Goal: Contribute content: Contribute content

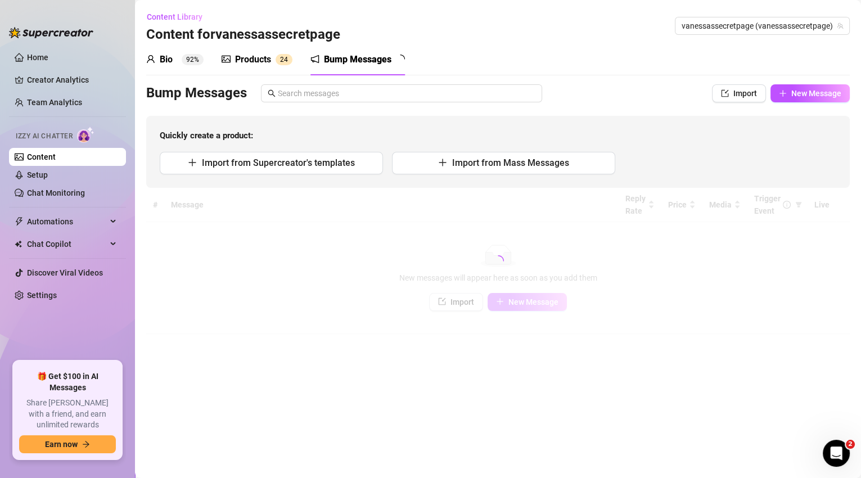
drag, startPoint x: 37, startPoint y: 55, endPoint x: 105, endPoint y: 121, distance: 94.3
click at [37, 55] on link "Home" at bounding box center [37, 57] width 21 height 9
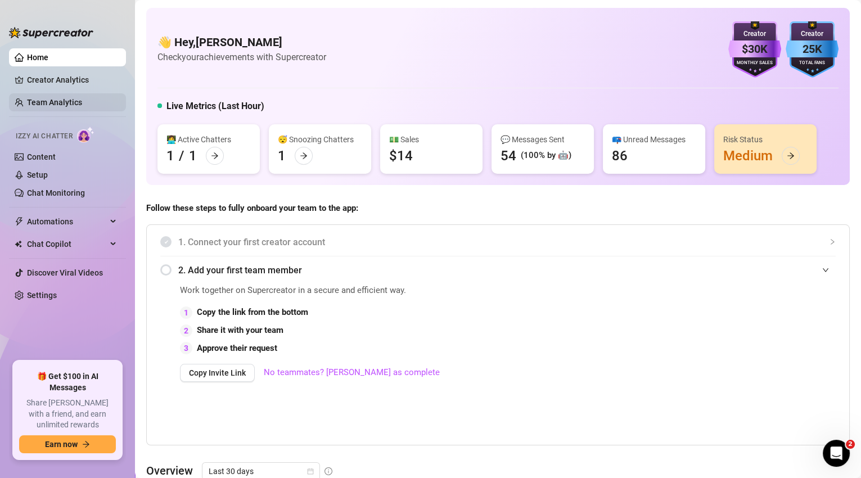
click at [59, 102] on link "Team Analytics" at bounding box center [54, 102] width 55 height 9
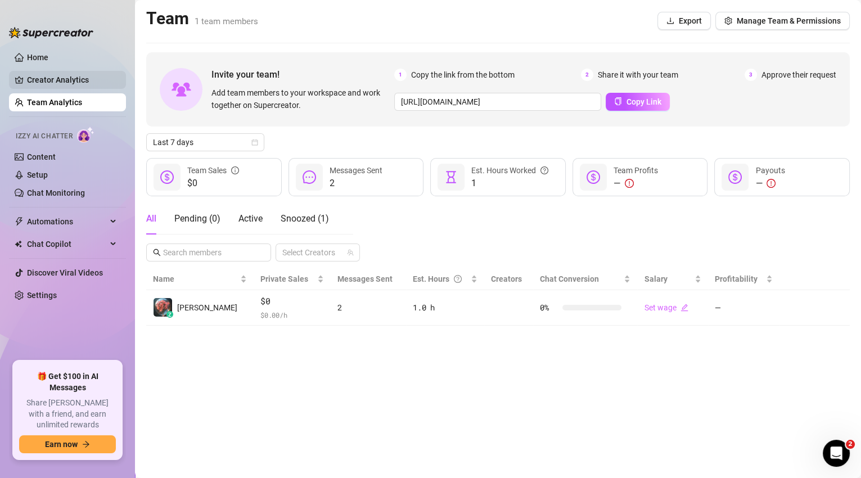
click at [44, 71] on link "Creator Analytics" at bounding box center [72, 80] width 90 height 18
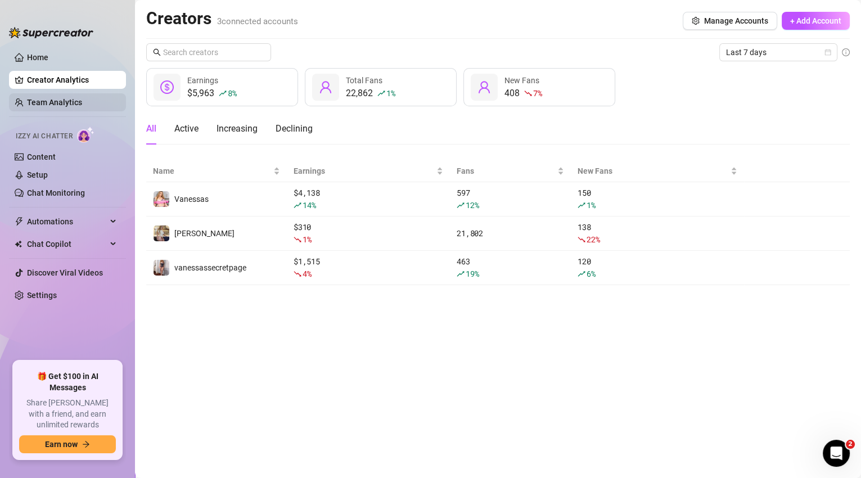
click at [71, 99] on link "Team Analytics" at bounding box center [54, 102] width 55 height 9
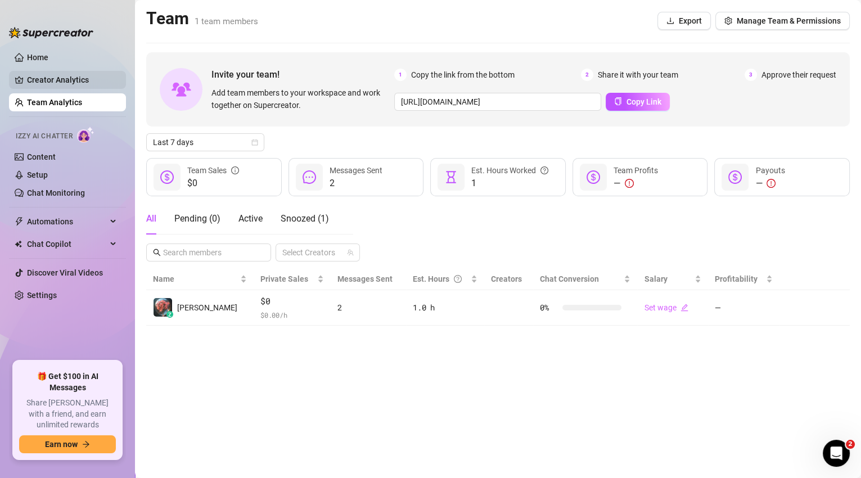
click at [54, 89] on ul "Home Creator Analytics Team Analytics Izzy AI Chatter Content Setup Chat Monito…" at bounding box center [67, 200] width 117 height 313
click at [56, 83] on link "Creator Analytics" at bounding box center [72, 80] width 90 height 18
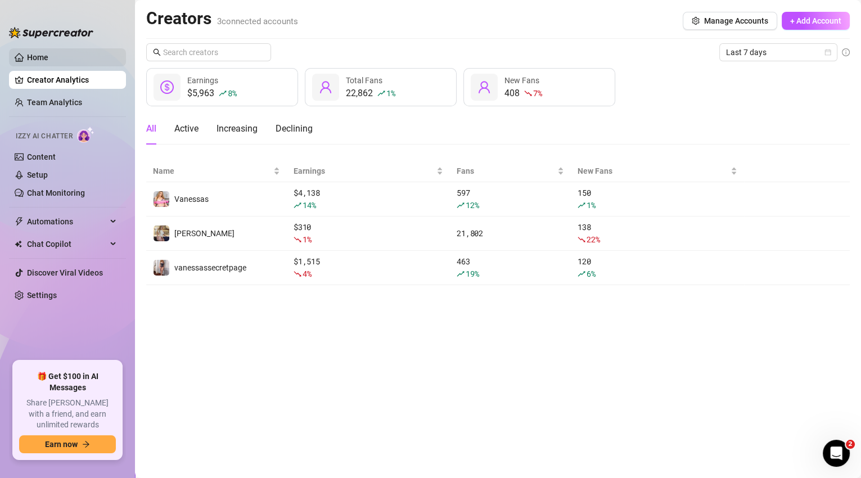
drag, startPoint x: 32, startPoint y: 61, endPoint x: 121, endPoint y: 63, distance: 88.9
click at [32, 61] on link "Home" at bounding box center [37, 57] width 21 height 9
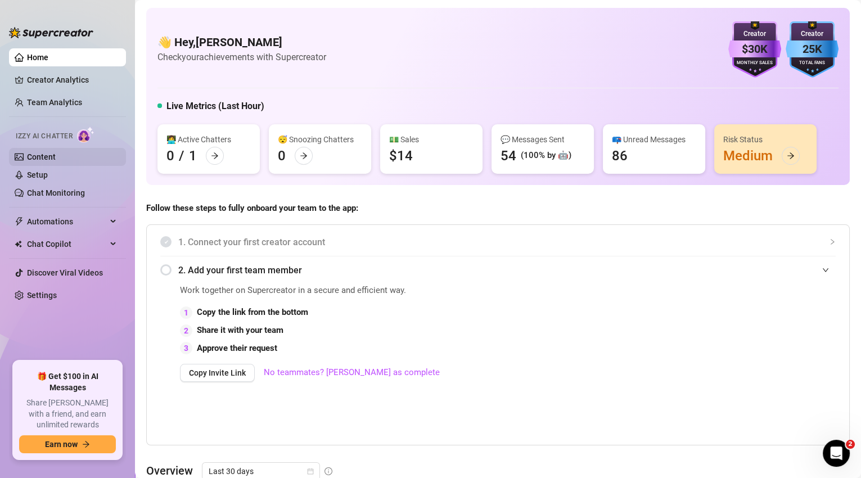
click at [42, 156] on link "Content" at bounding box center [41, 156] width 29 height 9
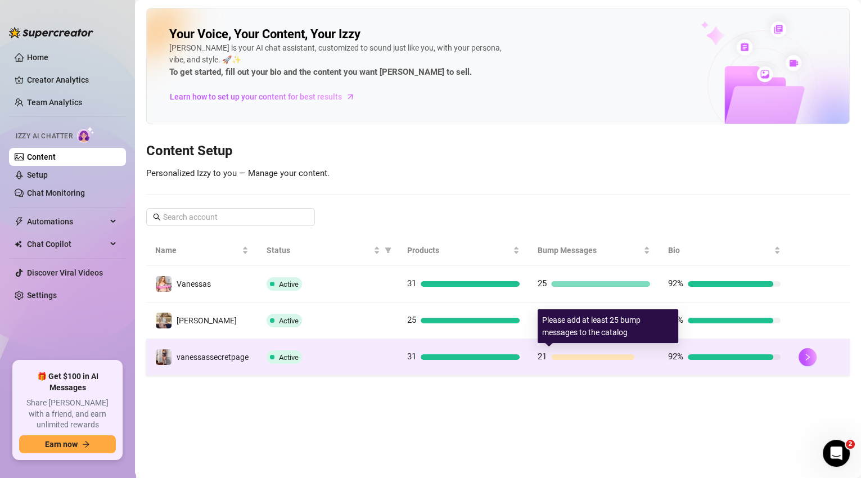
click at [558, 361] on div "21" at bounding box center [594, 358] width 113 height 14
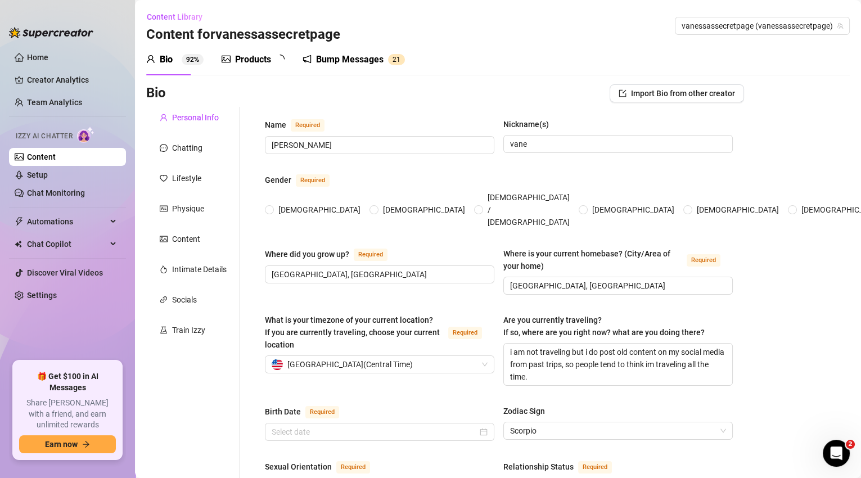
type input "[PERSON_NAME]"
type input "vane"
type input "[GEOGRAPHIC_DATA], [GEOGRAPHIC_DATA]"
type textarea "i am not traveling but i do post old content on my social media from past trips…"
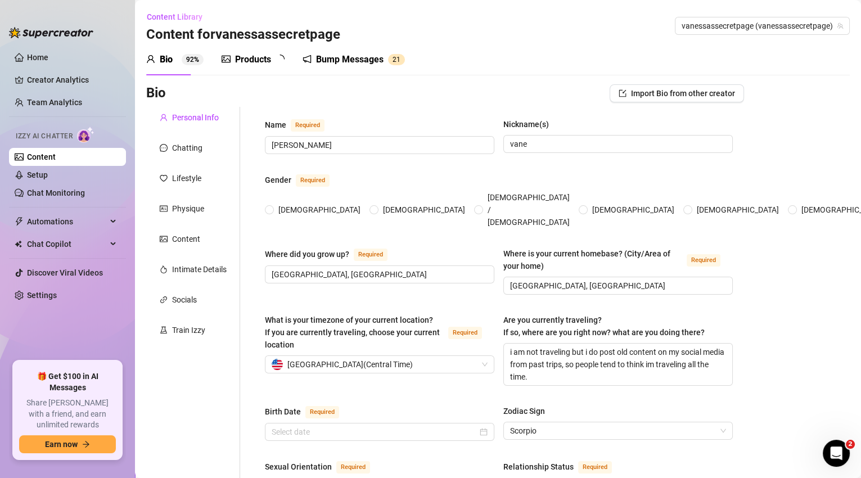
type input "straight"
type input "single"
type input "1 brother and 1 sister"
type input "2 boys"
type input "3 cats that are mainecoons and 1 yorkie dog"
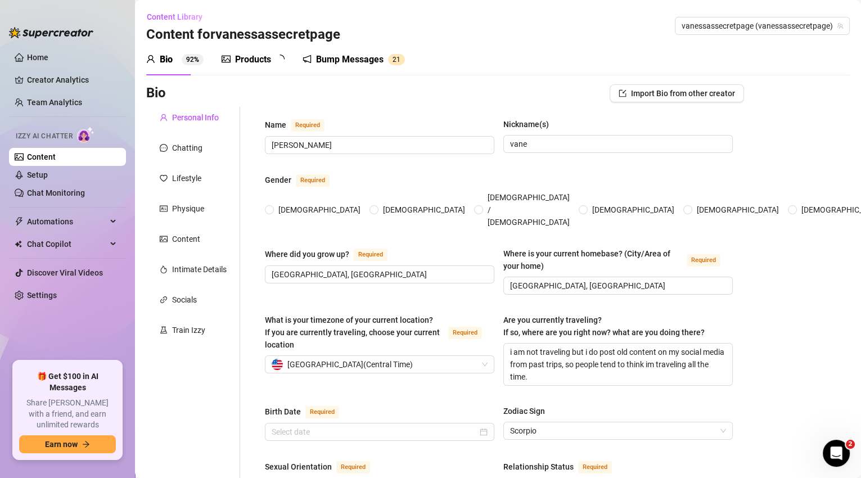
type input "content creator"
type input "waitress, restaurant manager"
type input "college"
type textarea "i want to one day open up a salon suite where people rent out salon spaces to w…"
type textarea "i love to cook, [PERSON_NAME], i love spicy food. i love to travel."
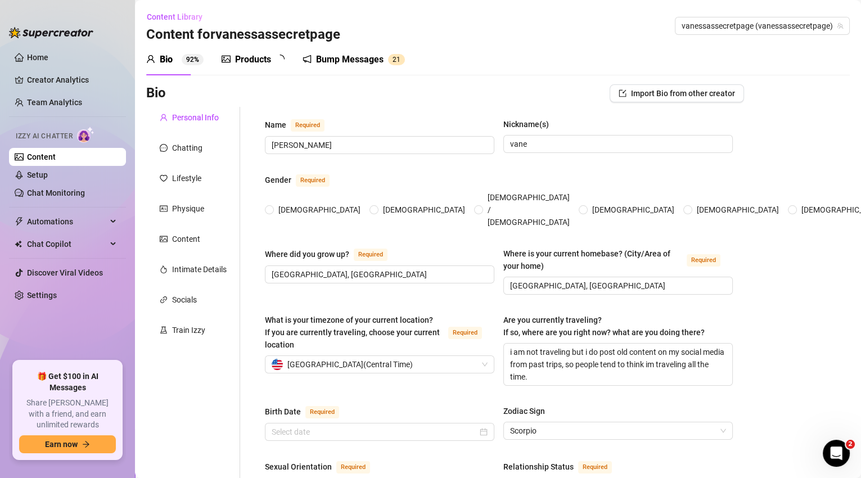
type textarea "my boobs are gummy bear implants and they are nice and soft, I'm size 38I in br…"
radio input "true"
type input "[DATE]"
click at [342, 63] on div "Bump Messages" at bounding box center [358, 60] width 68 height 14
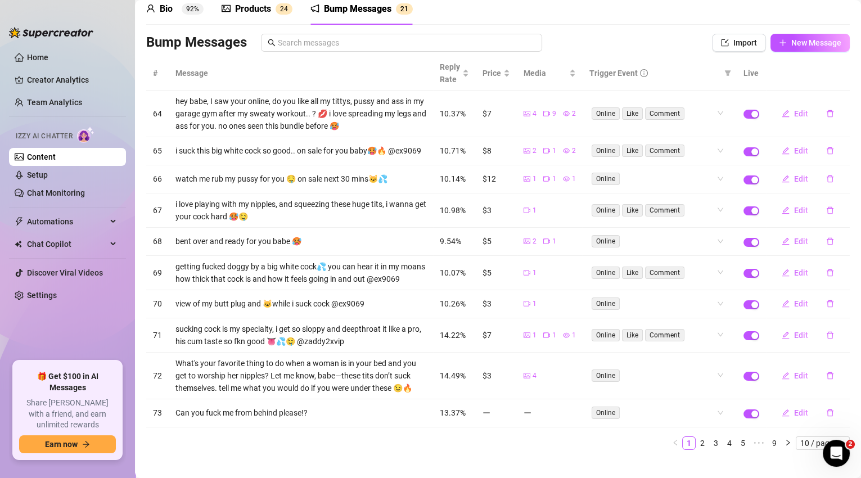
scroll to position [22, 0]
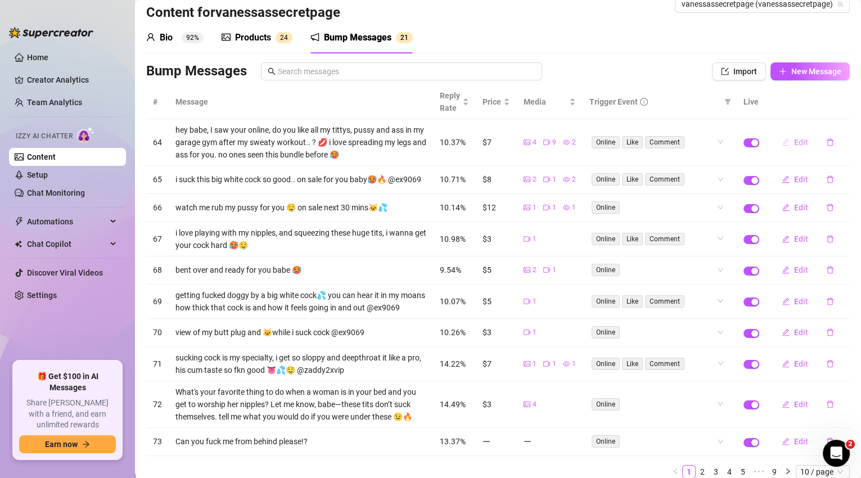
click at [796, 143] on span "Edit" at bounding box center [801, 142] width 14 height 9
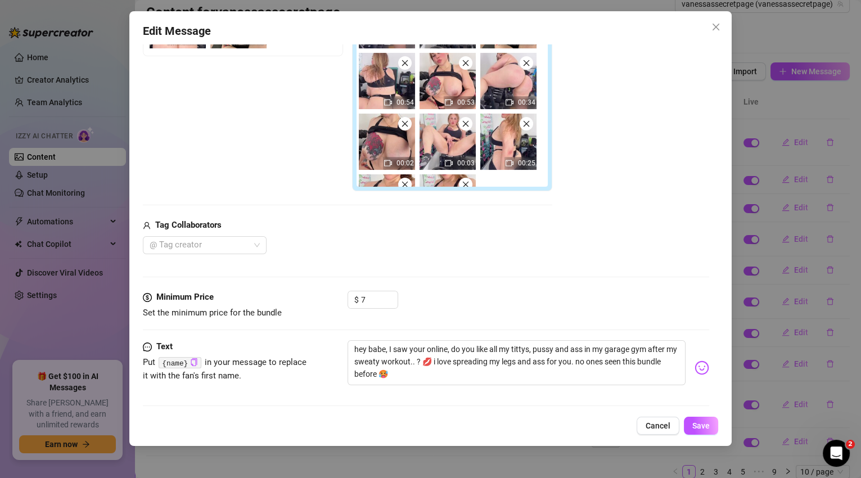
scroll to position [284, 0]
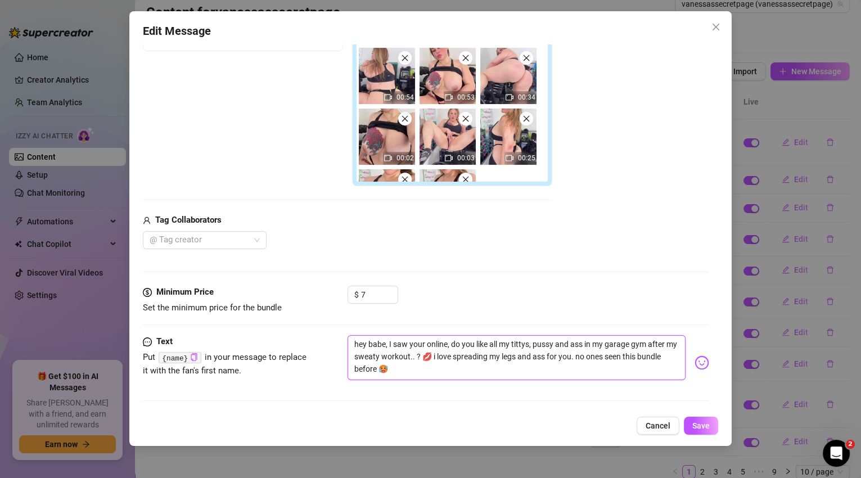
drag, startPoint x: 417, startPoint y: 366, endPoint x: 349, endPoint y: 340, distance: 72.3
click at [349, 340] on textarea "hey babe, I saw your online, do you like all my tittys, pussy and ass in my gar…" at bounding box center [517, 357] width 339 height 45
type textarea "b"
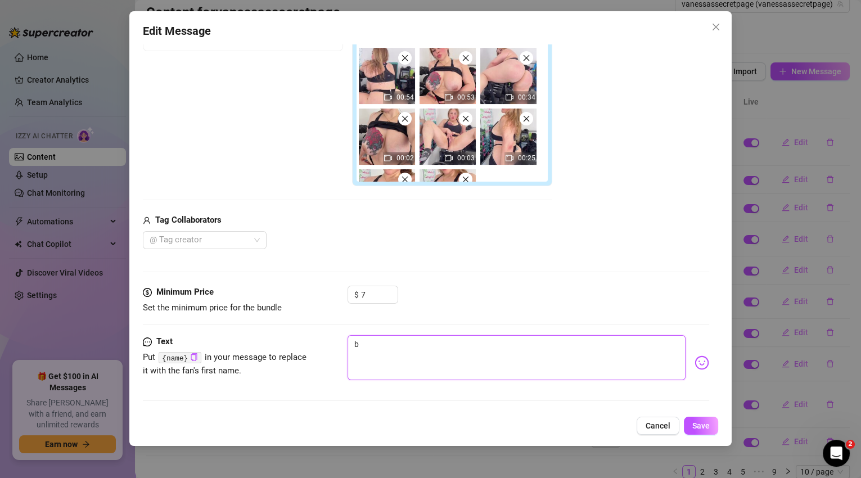
type textarea "bu"
type textarea "bun"
type textarea "bund"
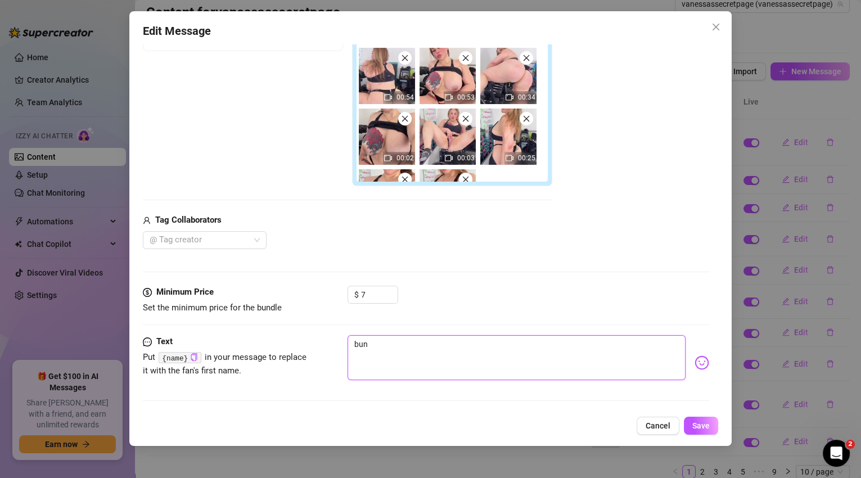
type textarea "bund"
type textarea "bundl"
type textarea "bundle"
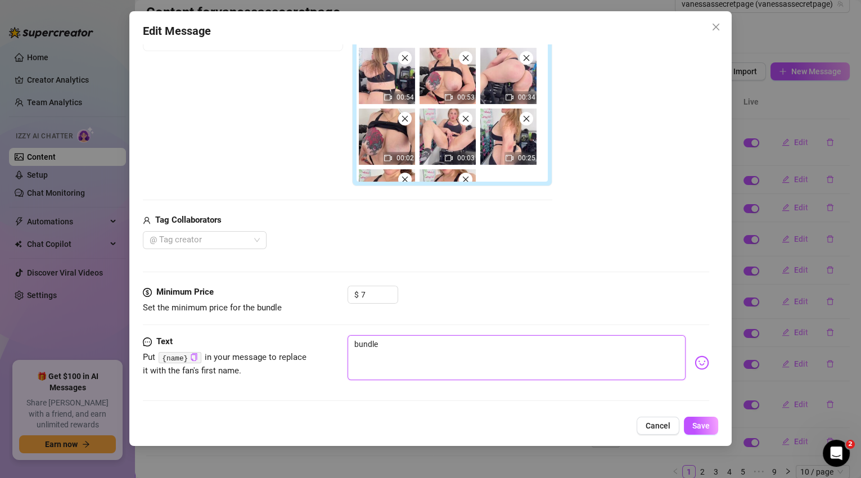
type textarea "bundle o"
type textarea "bundle of"
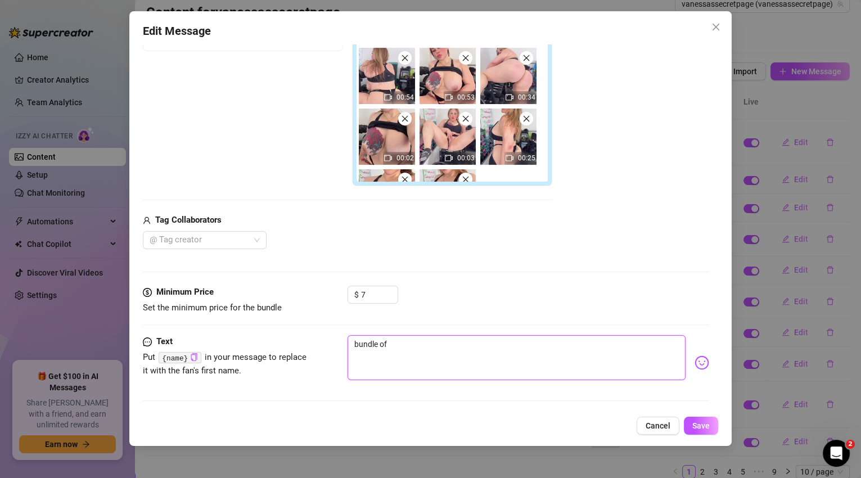
type textarea "bundle of"
type textarea "bundle of g"
type textarea "bundle of gy"
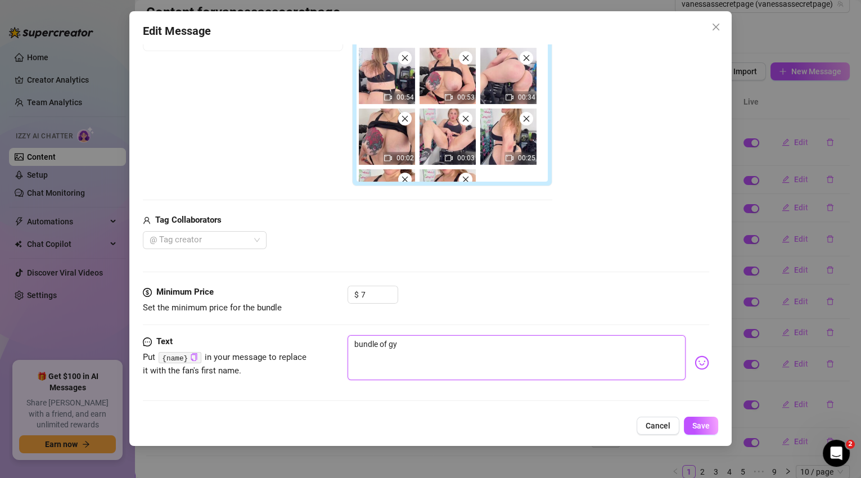
type textarea "bundle of gym"
type textarea "bundle of gym n"
type textarea "bundle of gym nu"
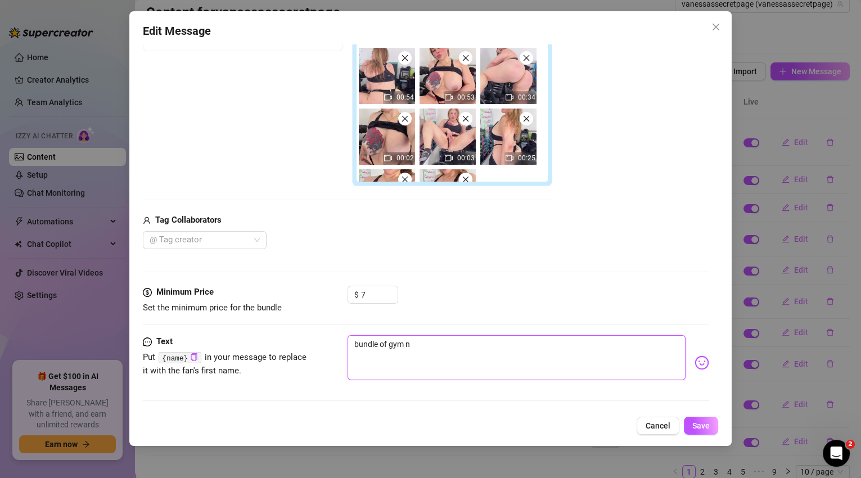
type textarea "bundle of gym nu"
type textarea "bundle of gym nud"
type textarea "bundle of gym nude"
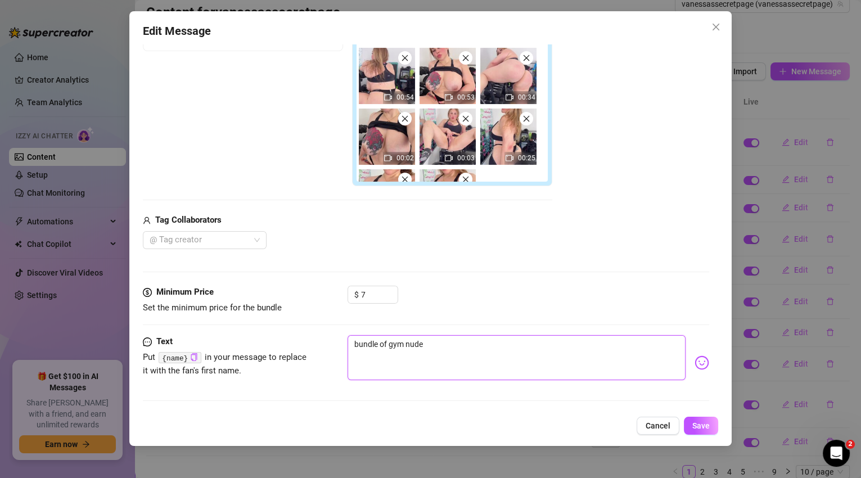
type textarea "bundle of gym nudes"
type textarea "bundle of gym nudes,"
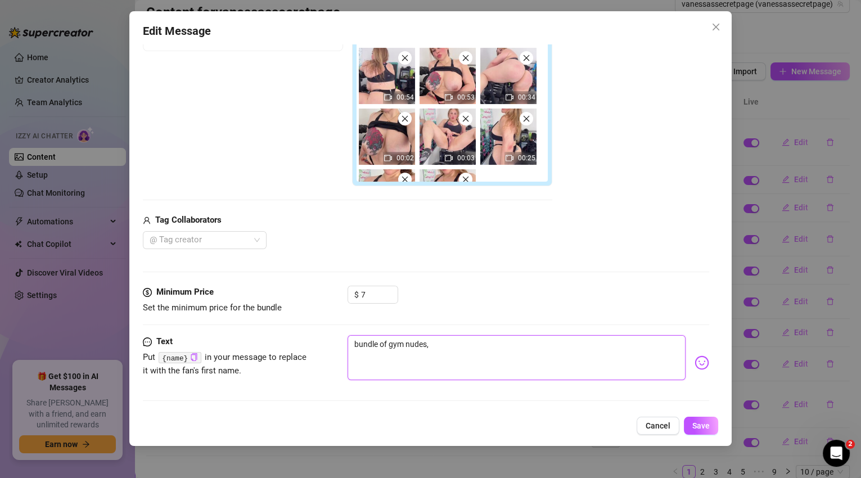
type textarea "bundle of gym nudes,"
type textarea "bundle of gym nudes, j"
type textarea "bundle of gym nudes, js"
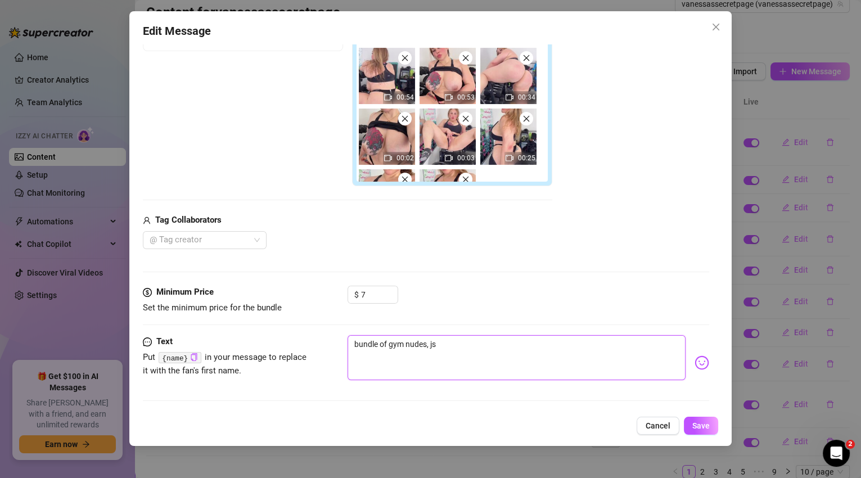
type textarea "bundle of gym nudes, jsu"
type textarea "bundle of gym nudes, jsut"
type textarea "bundle of gym nudes, jsut f"
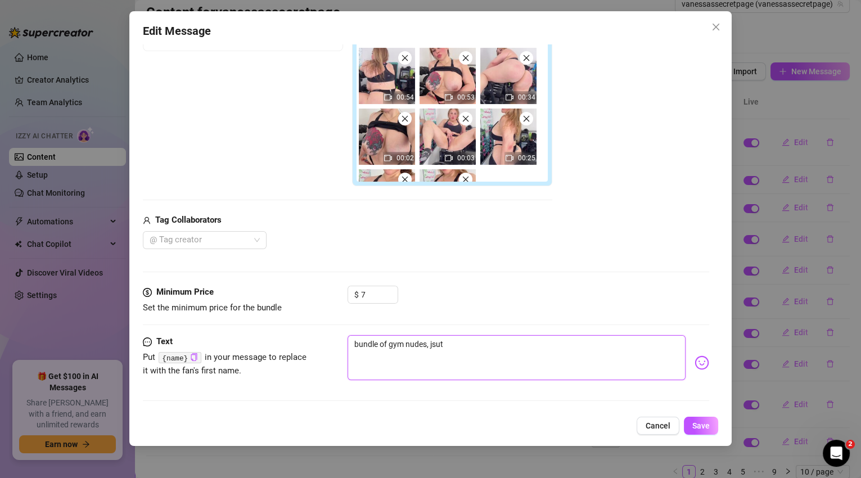
type textarea "bundle of gym nudes, jsut f"
type textarea "bundle of gym nudes, jsut"
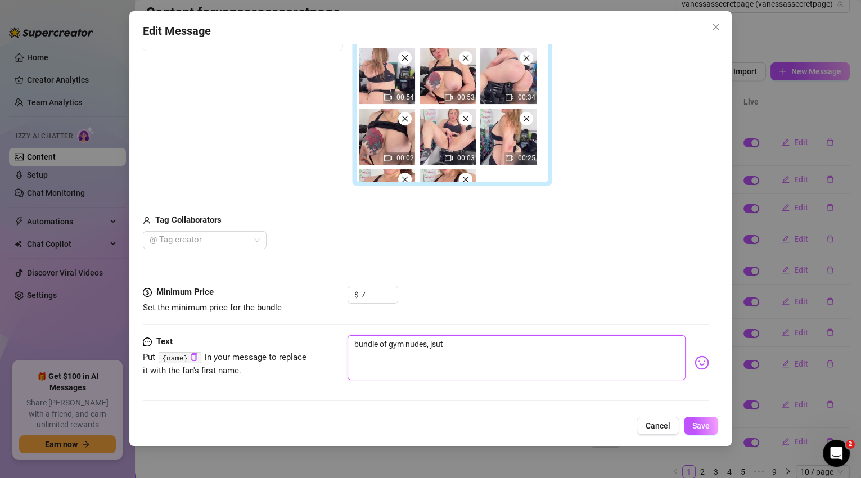
type textarea "bundle of gym nudes, jsu"
type textarea "bundle of gym nudes, js"
type textarea "bundle of gym nudes, j"
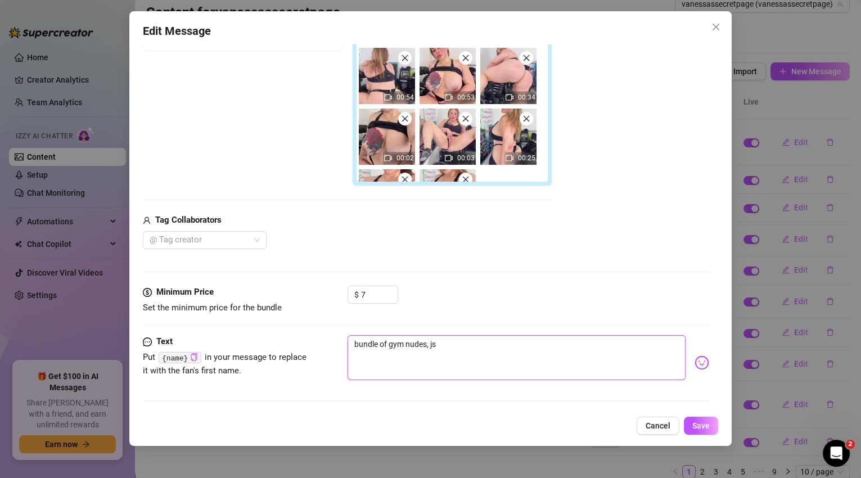
type textarea "bundle of gym nudes, j"
type textarea "bundle of gym nudes, ju"
type textarea "bundle of gym nudes, jus"
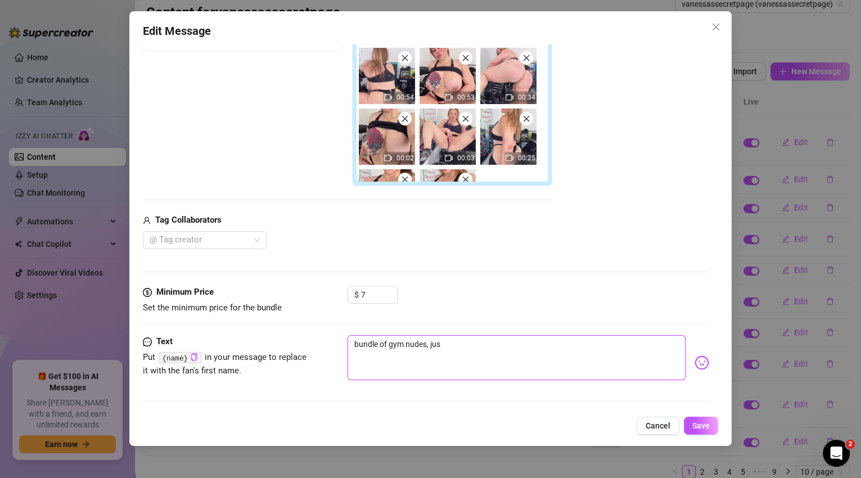
type textarea "bundle of gym nudes, just"
type textarea "bundle of gym nudes, just f"
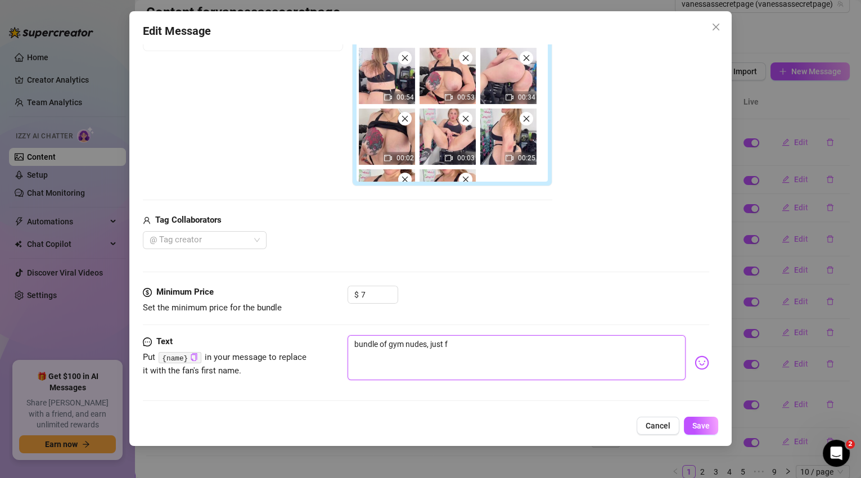
type textarea "bundle of gym nudes, just fo"
type textarea "bundle of gym nudes, just for"
type textarea "bundle of gym nudes, just for y"
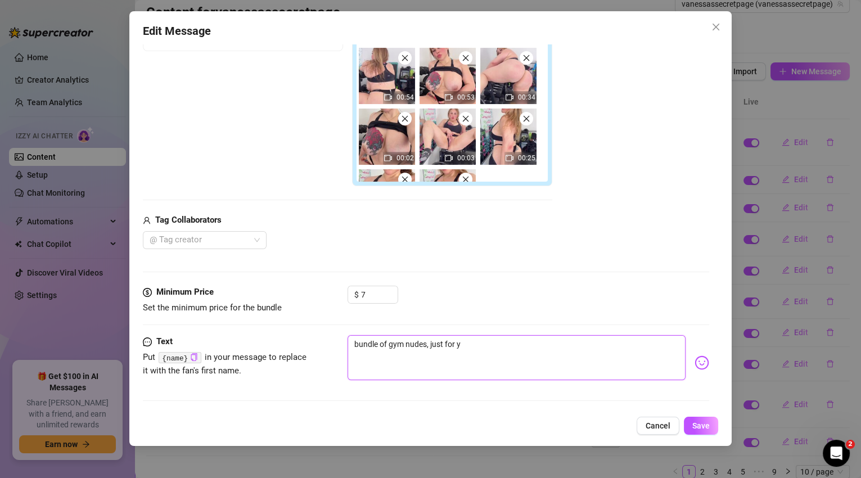
type textarea "bundle of gym nudes, just for yo"
type textarea "bundle of gym nudes, just for you"
type textarea "bundle of gym nudes, just for you."
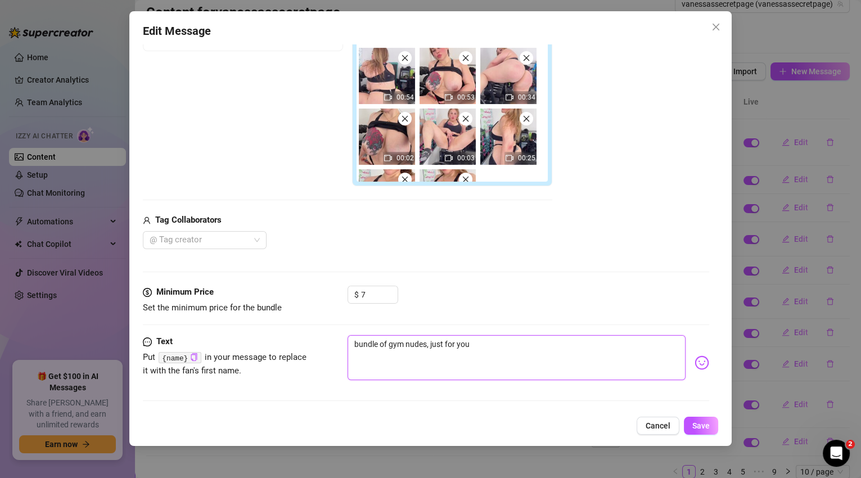
type textarea "bundle of gym nudes, just for you."
type textarea "bundle of gym nudes, just for you.."
type textarea "bundle of gym nudes, just for you..."
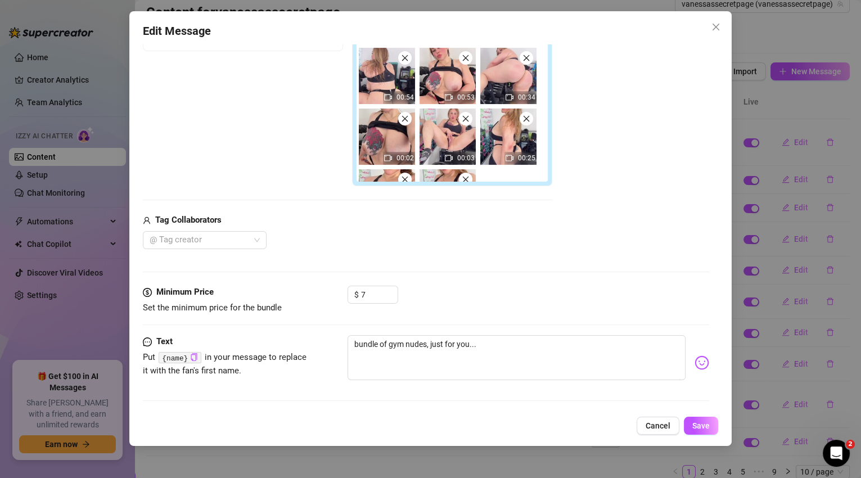
click at [699, 362] on img at bounding box center [702, 363] width 15 height 15
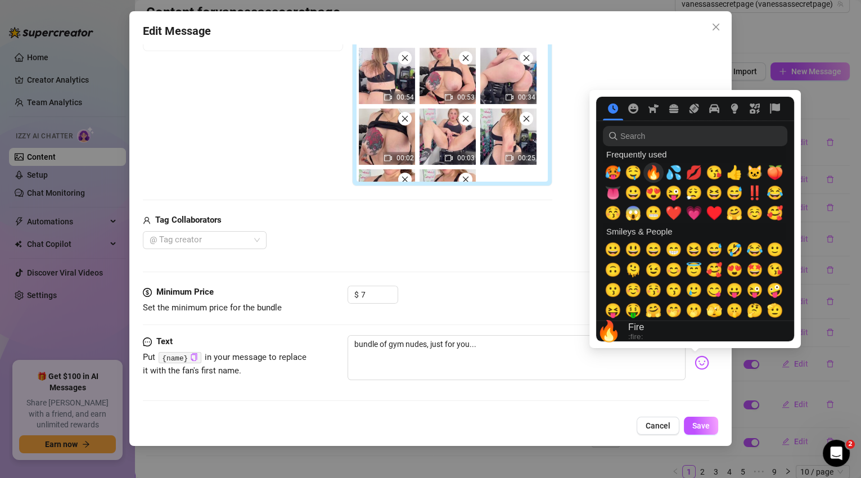
click at [654, 173] on span "🔥" at bounding box center [653, 173] width 17 height 16
type textarea "bundle of gym nudes, just for you...🔥"
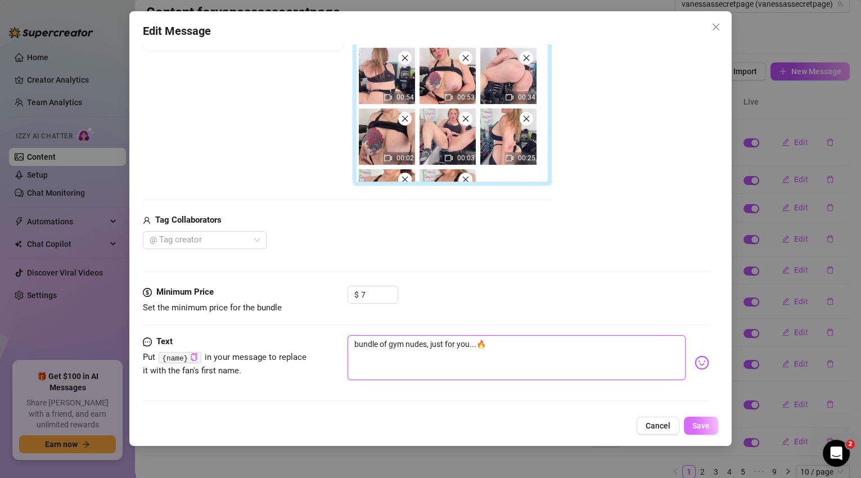
type textarea "bundle of gym nudes, just for you...🔥"
click at [706, 423] on span "Save" at bounding box center [701, 425] width 17 height 9
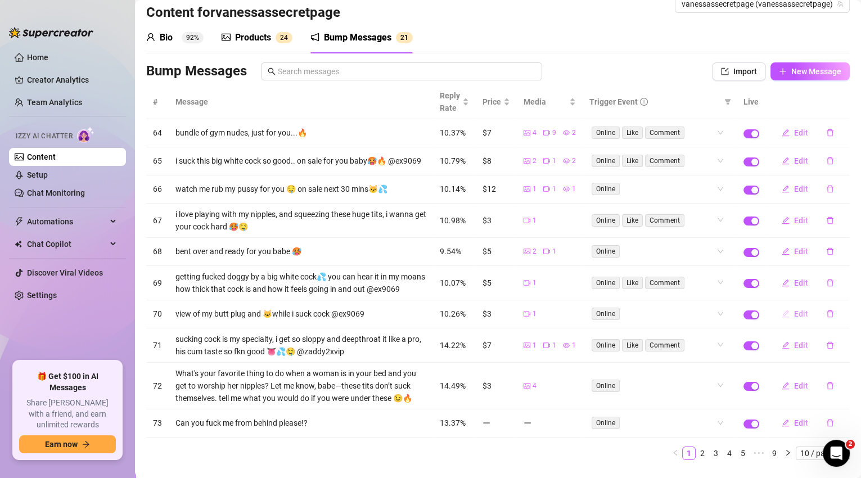
click at [796, 318] on span "Edit" at bounding box center [801, 313] width 14 height 9
type textarea "view of my butt plug and 🐱while i suck cock @ex9069"
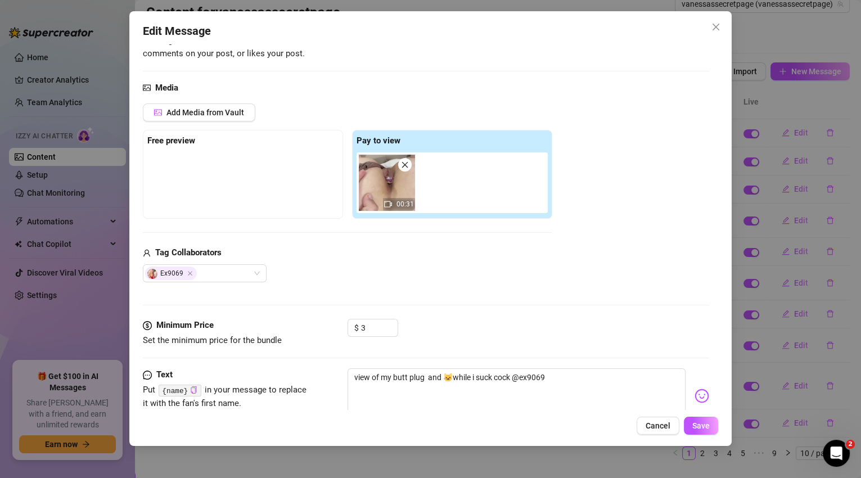
scroll to position [149, 0]
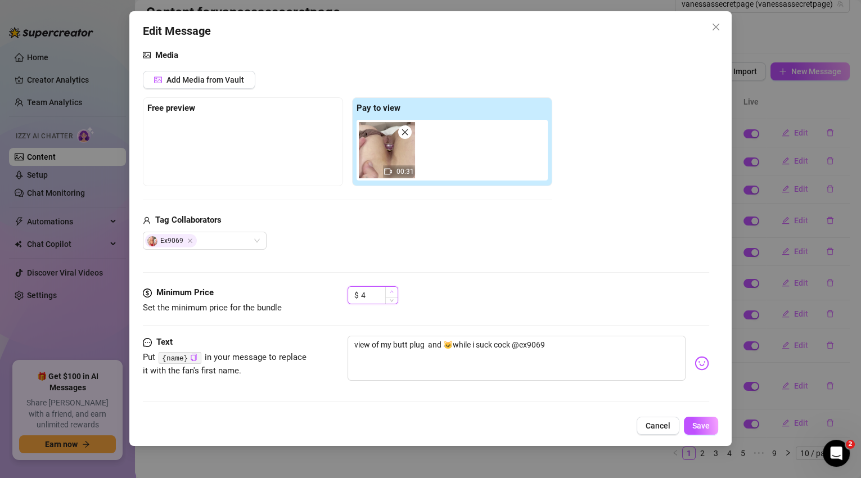
click at [395, 290] on span "Increase Value" at bounding box center [391, 292] width 12 height 10
type input "5"
click at [394, 300] on span "Decrease Value" at bounding box center [391, 299] width 12 height 10
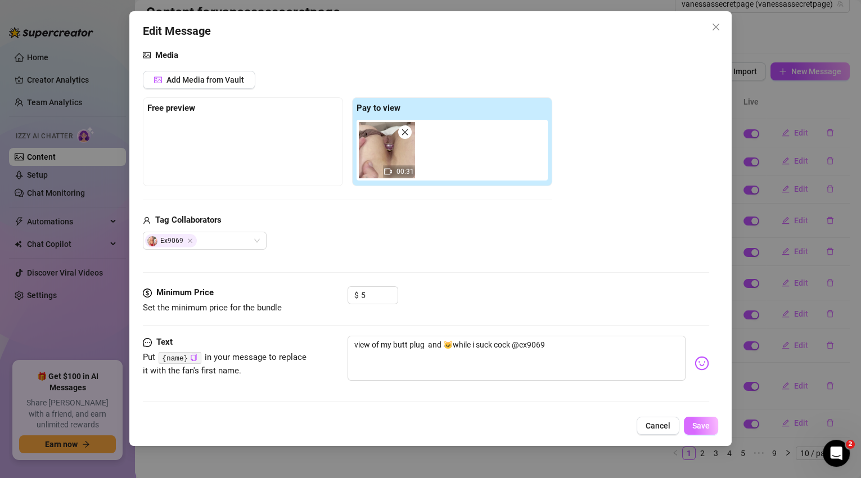
click at [694, 423] on span "Save" at bounding box center [701, 425] width 17 height 9
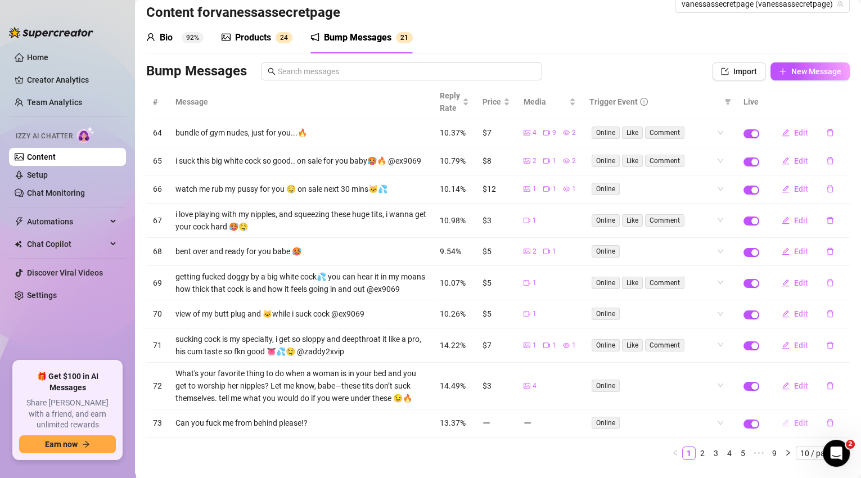
click at [794, 428] on span "Edit" at bounding box center [801, 423] width 14 height 9
type textarea "Can you fuck me from behind please!?"
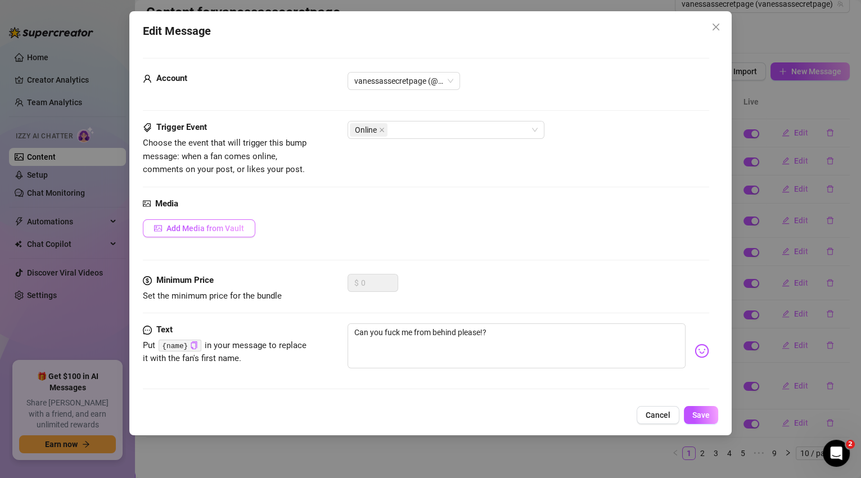
click at [231, 223] on button "Add Media from Vault" at bounding box center [199, 228] width 113 height 18
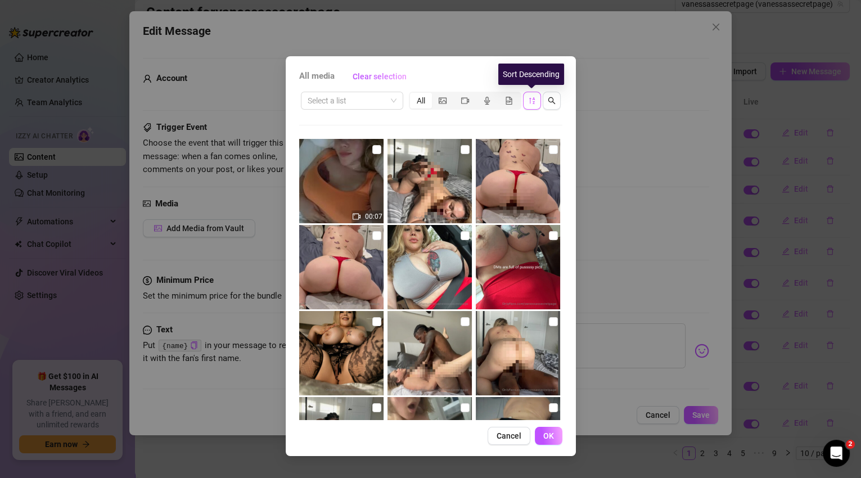
click at [529, 105] on span "button" at bounding box center [532, 100] width 8 height 9
click at [533, 100] on icon "sort-descending" at bounding box center [532, 101] width 8 height 8
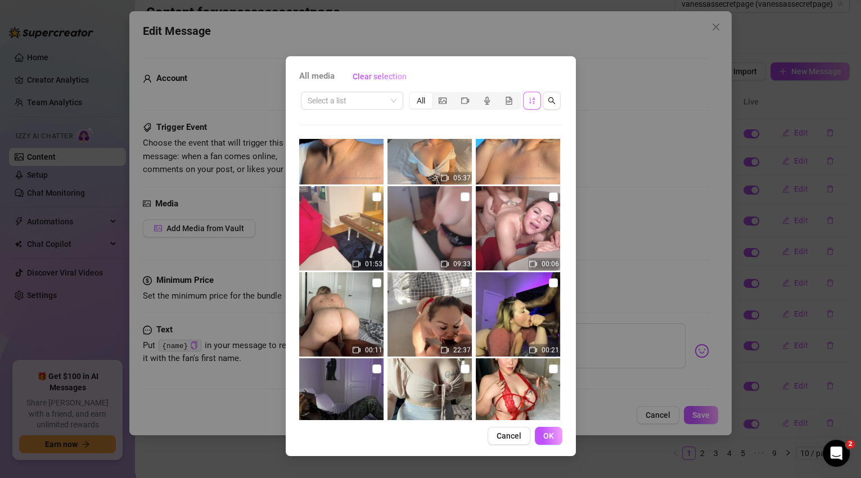
scroll to position [2119, 0]
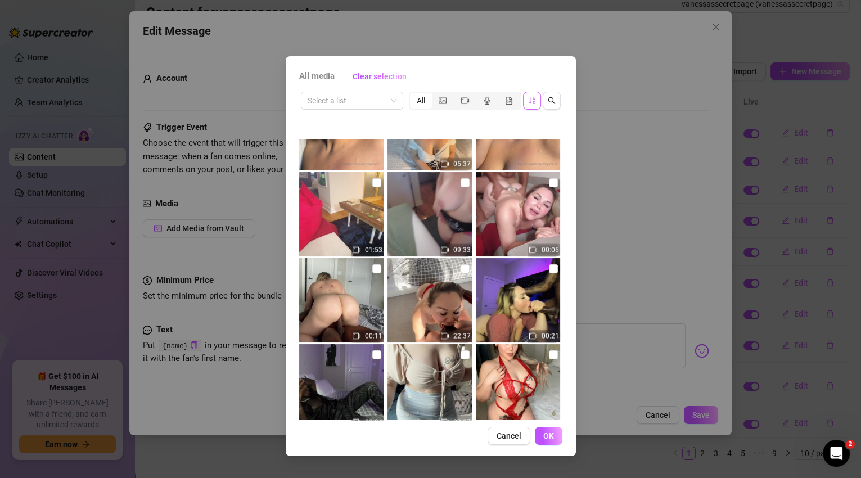
drag, startPoint x: 562, startPoint y: 321, endPoint x: 563, endPoint y: 329, distance: 8.5
click at [563, 329] on div "All media Clear selection Select a list All 03:44 02:04 00:31 13:16 07:23 07:51…" at bounding box center [431, 256] width 290 height 400
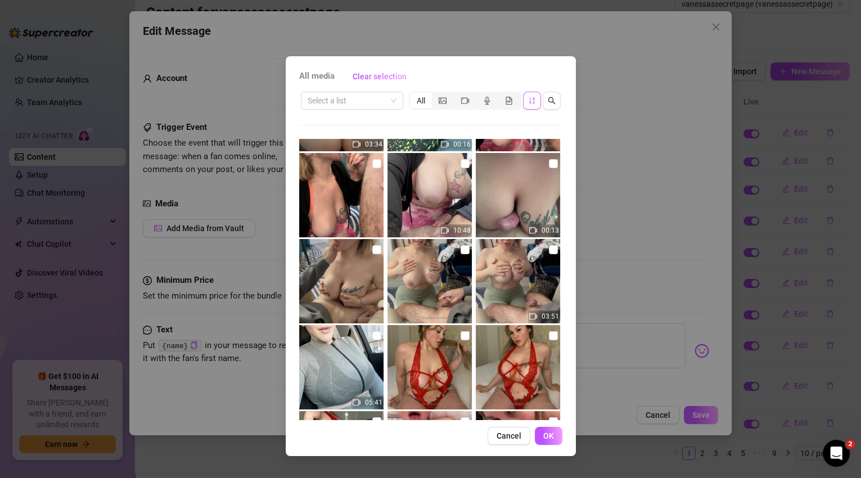
scroll to position [3179, 0]
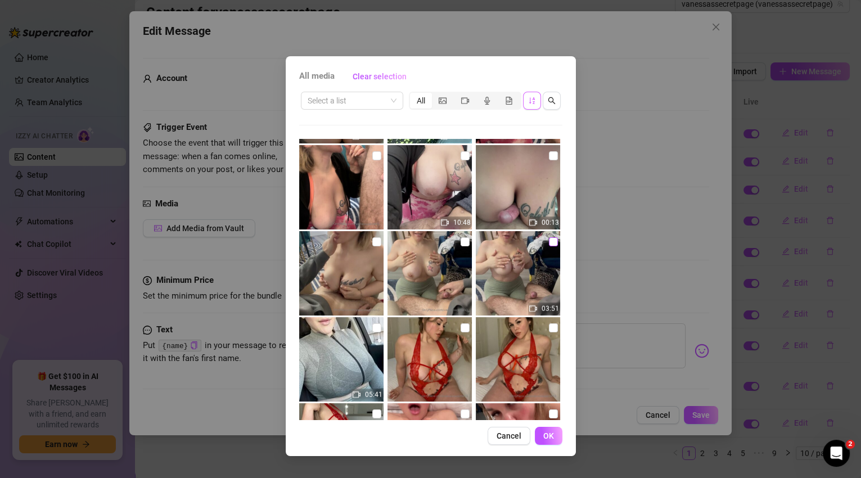
click at [549, 242] on input "checkbox" at bounding box center [553, 241] width 9 height 9
checkbox input "true"
click at [378, 239] on input "checkbox" at bounding box center [376, 241] width 9 height 9
checkbox input "true"
click at [550, 439] on span "OK" at bounding box center [548, 436] width 11 height 9
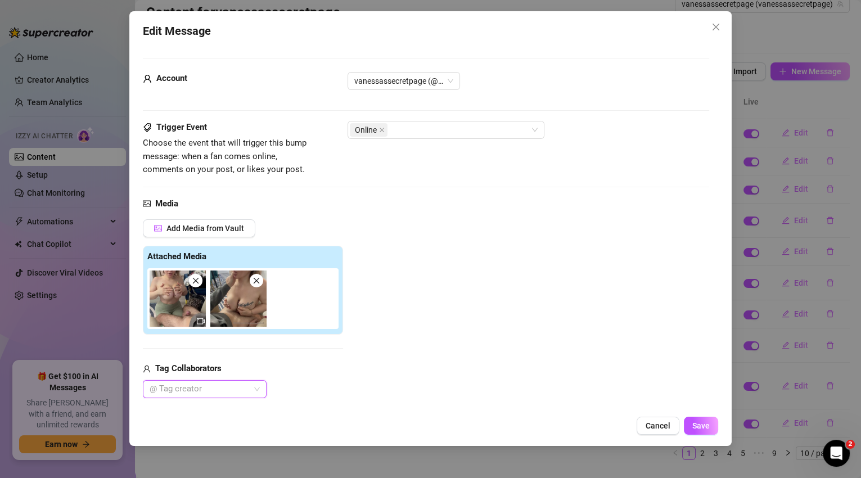
click at [259, 387] on div "@ Tag creator" at bounding box center [205, 389] width 124 height 18
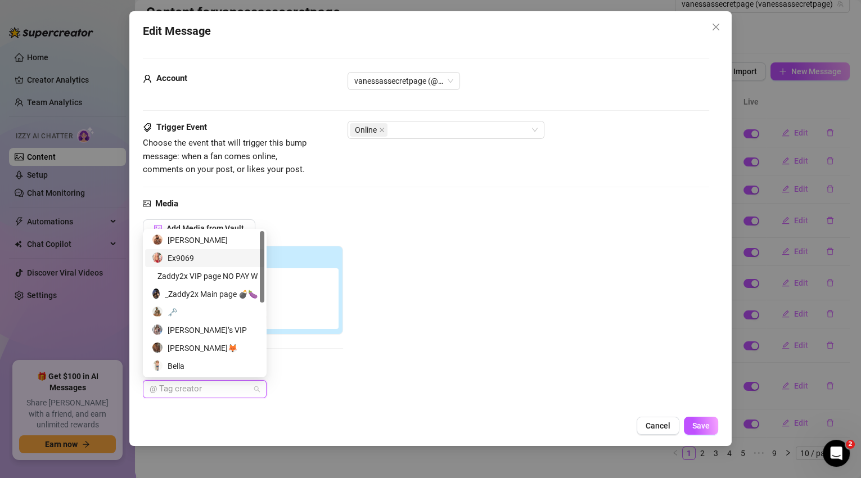
click at [181, 259] on div "Ex9069" at bounding box center [205, 258] width 106 height 12
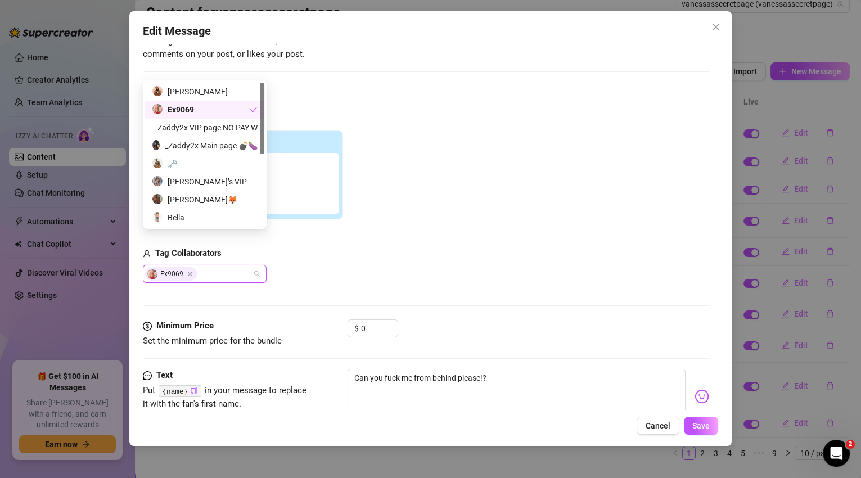
scroll to position [149, 0]
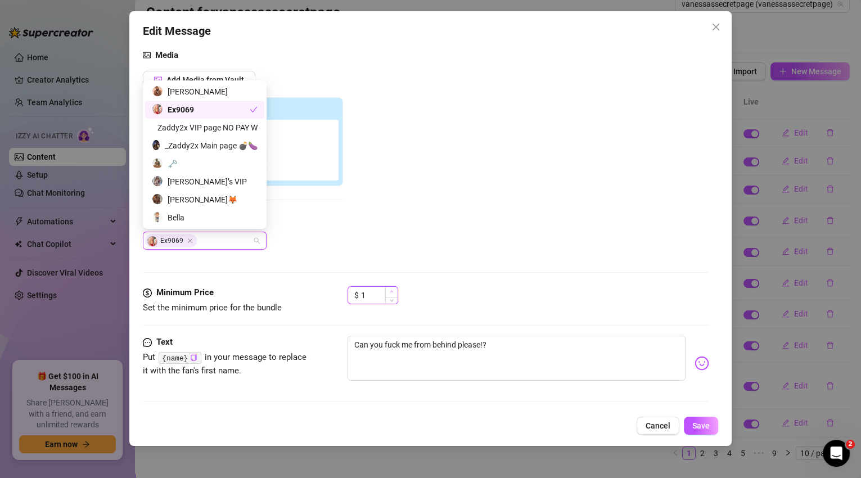
click at [392, 290] on icon "up" at bounding box center [392, 292] width 4 height 4
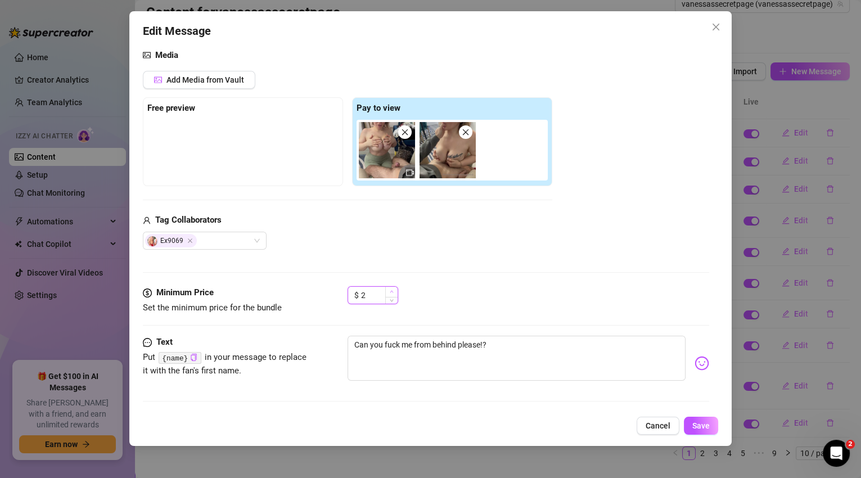
click at [392, 290] on icon "up" at bounding box center [392, 292] width 4 height 4
type input "5"
click at [392, 290] on icon "up" at bounding box center [392, 292] width 4 height 4
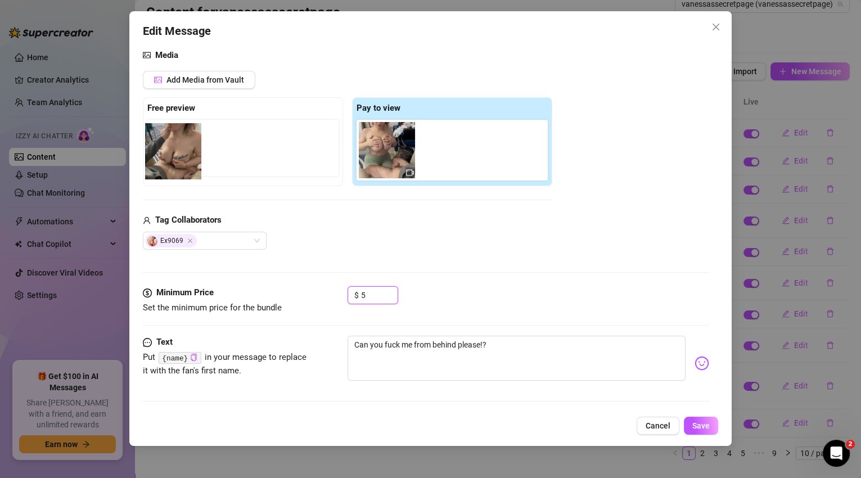
drag, startPoint x: 455, startPoint y: 161, endPoint x: 179, endPoint y: 163, distance: 276.2
click at [179, 163] on div "Free preview Pay to view" at bounding box center [348, 141] width 410 height 89
drag, startPoint x: 455, startPoint y: 160, endPoint x: 175, endPoint y: 145, distance: 280.0
click at [175, 145] on div "Free preview Pay to view" at bounding box center [348, 141] width 410 height 89
drag, startPoint x: 498, startPoint y: 346, endPoint x: 334, endPoint y: 342, distance: 163.8
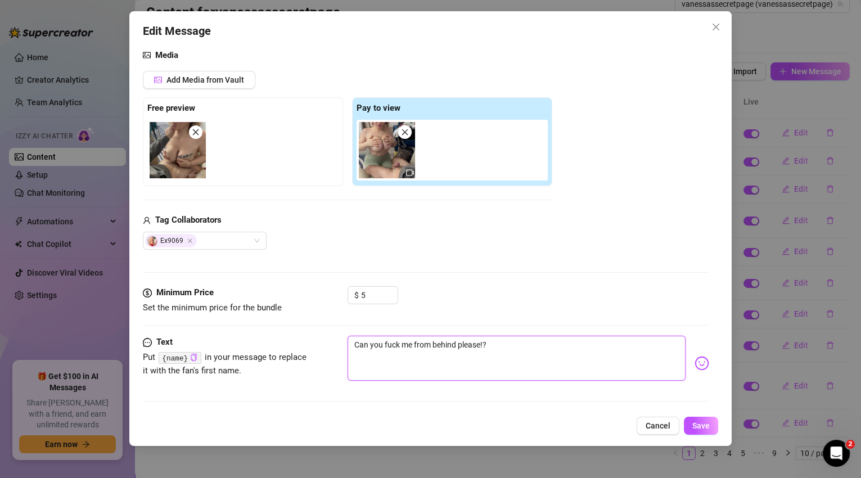
click at [334, 342] on div "Text Put {name} in your message to replace it with the fan's first name. Can yo…" at bounding box center [426, 363] width 567 height 55
type textarea "Type your message here..."
click at [392, 291] on icon "up" at bounding box center [391, 292] width 3 height 2
type input "7"
click at [391, 291] on icon "up" at bounding box center [391, 292] width 3 height 2
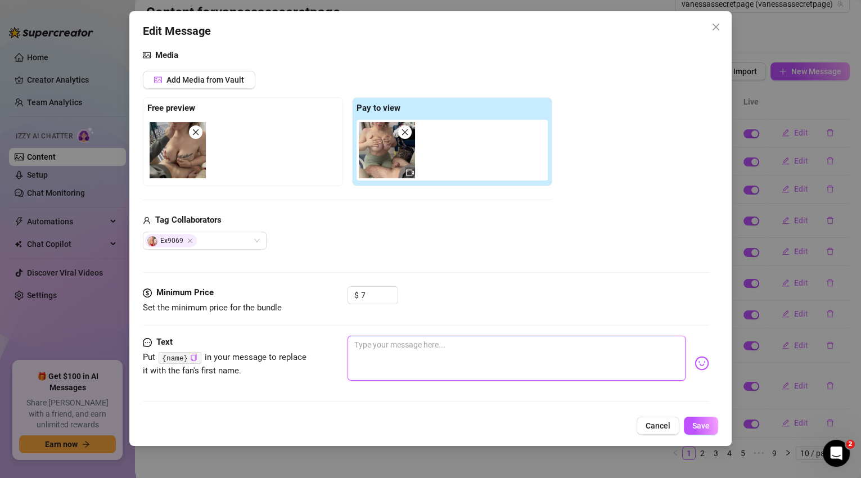
click at [387, 348] on textarea at bounding box center [517, 358] width 339 height 45
type textarea "T"
type textarea "Ti"
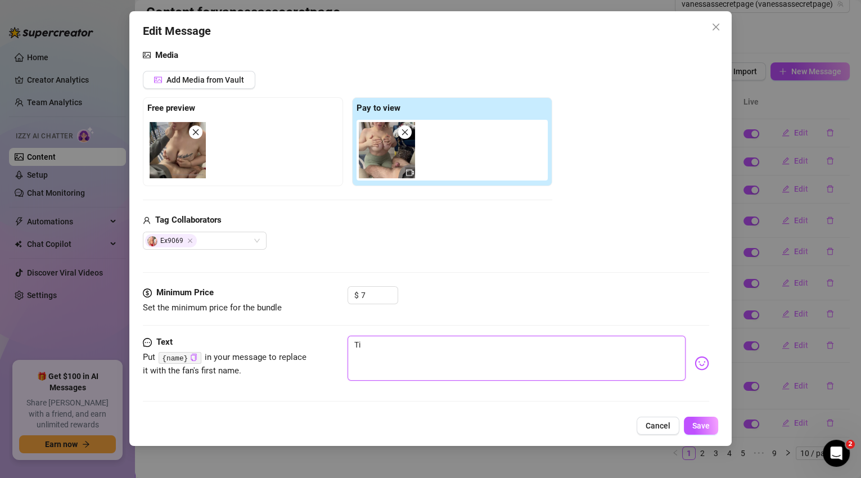
type textarea "Tit"
type textarea "Titt"
type textarea "Titty"
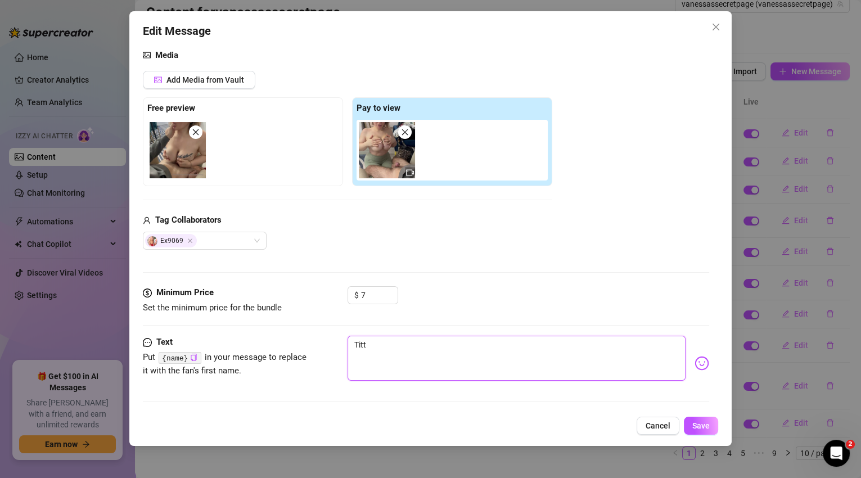
type textarea "Titty"
type textarea "Titty f"
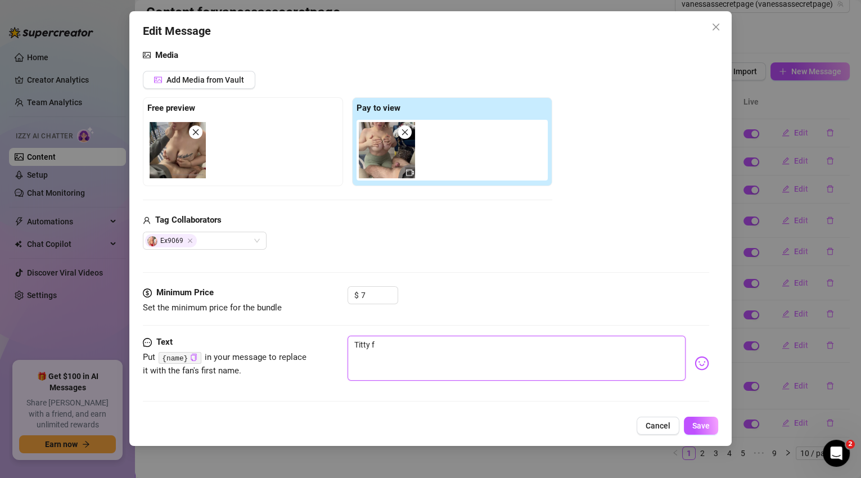
type textarea "Titty fu"
type textarea "Titty fuc"
type textarea "Titty fuck"
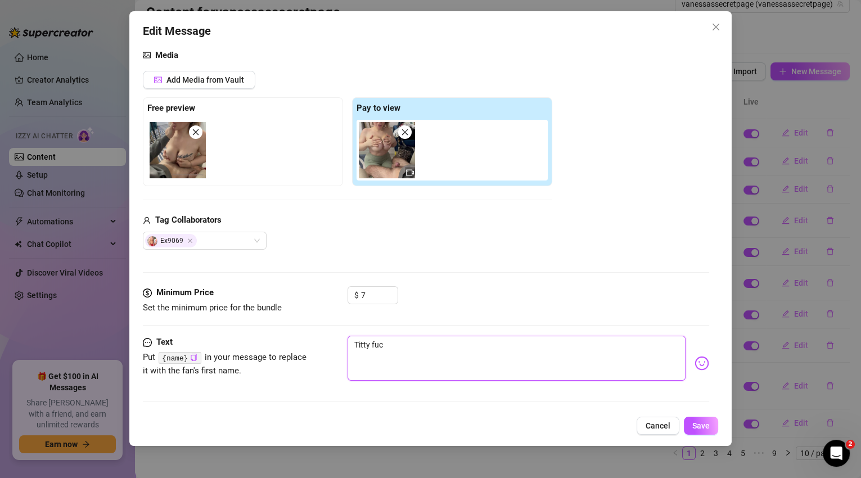
type textarea "Titty fuck"
type textarea "Titty fuck l"
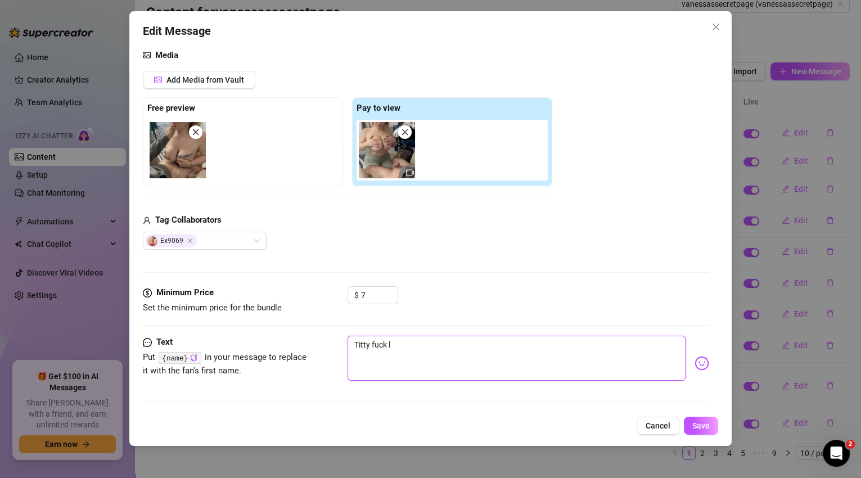
type textarea "Titty fuck lo"
type textarea "Titty fuck loo"
type textarea "Titty fuck look"
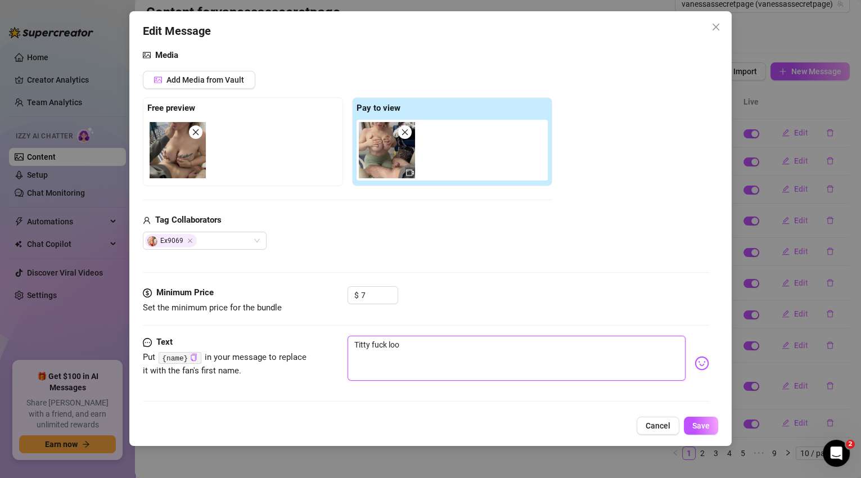
type textarea "Titty fuck look"
type textarea "Titty fuck loo"
type textarea "Titty fuck lo"
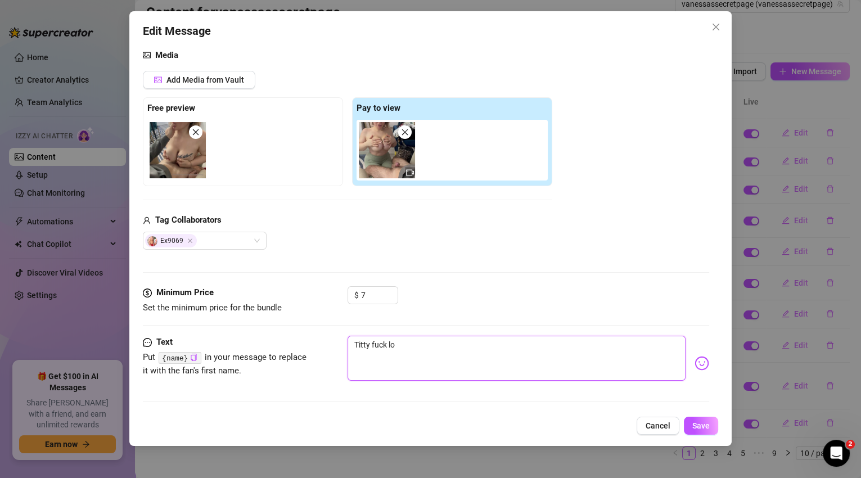
type textarea "Titty fuck l"
type textarea "Titty fuck"
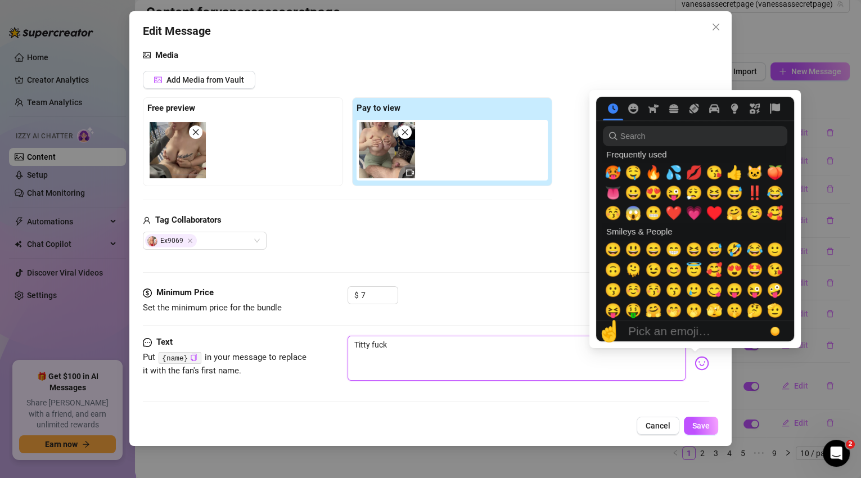
type textarea "Titty fuck"
click at [700, 363] on img at bounding box center [702, 363] width 15 height 15
click at [639, 214] on span "😱" at bounding box center [633, 213] width 17 height 16
type textarea "Titty fuck 😱"
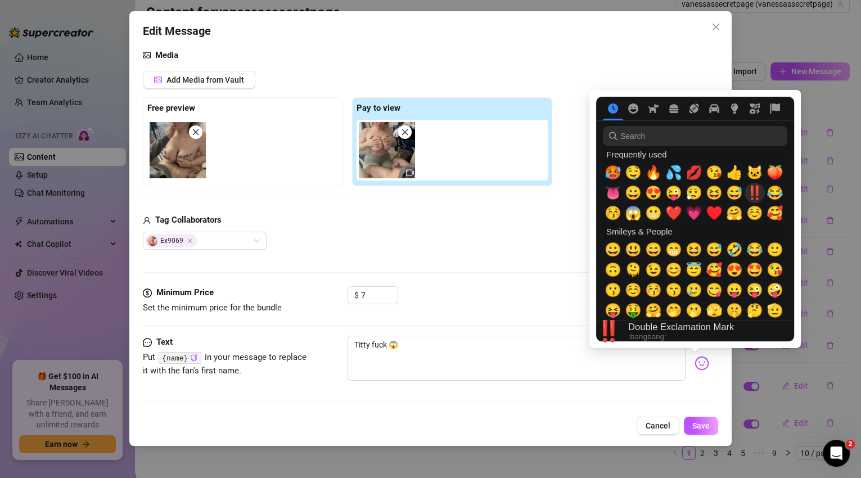
click at [754, 194] on span "‼️" at bounding box center [755, 193] width 17 height 16
type textarea "Titty fuck 😱‼️"
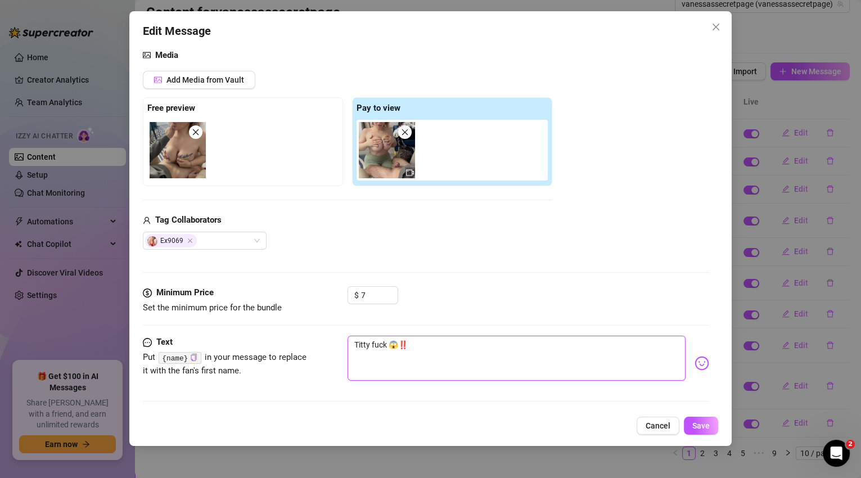
type textarea "Titty fuck 😱‼️"
type textarea "Titty fuck 😱‼️ s"
type textarea "Titty fuck 😱‼️ so"
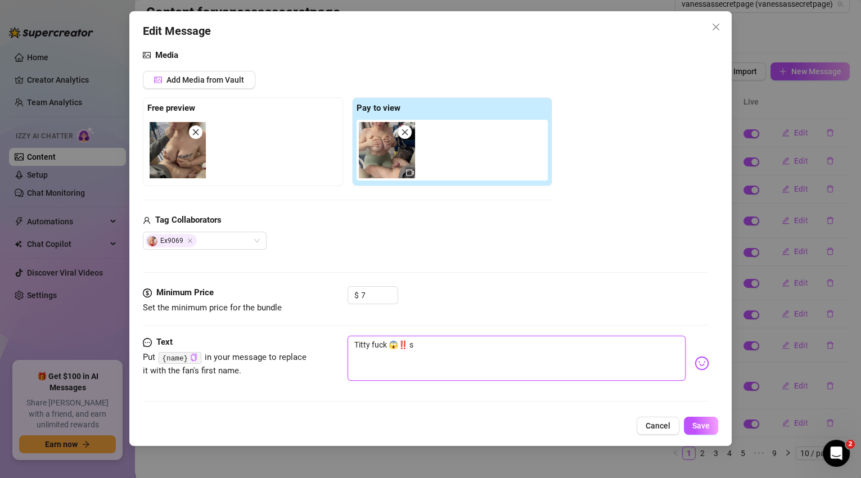
type textarea "Titty fuck 😱‼️ so"
type textarea "Titty fuck 😱‼️ so s"
type textarea "Titty fuck 😱‼️ so sl"
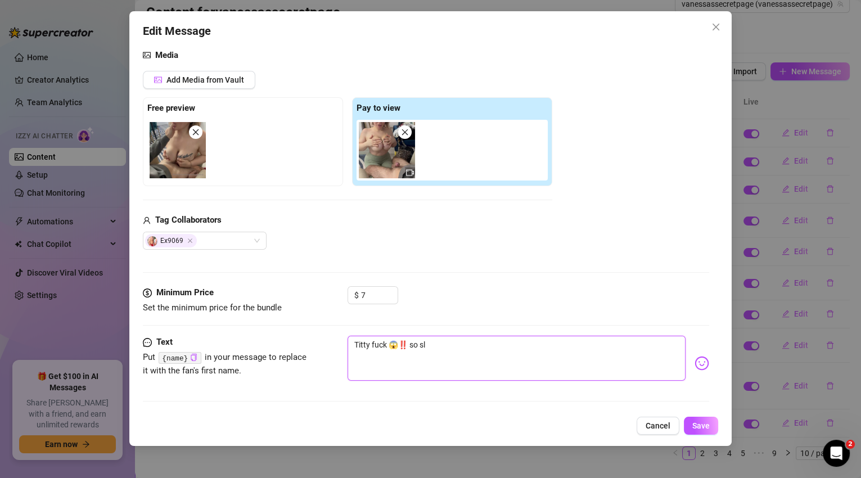
type textarea "Titty fuck 😱‼️ so slo"
type textarea "Titty fuck 😱‼️ so slop"
type textarea "Titty fuck 😱‼️ so slopp"
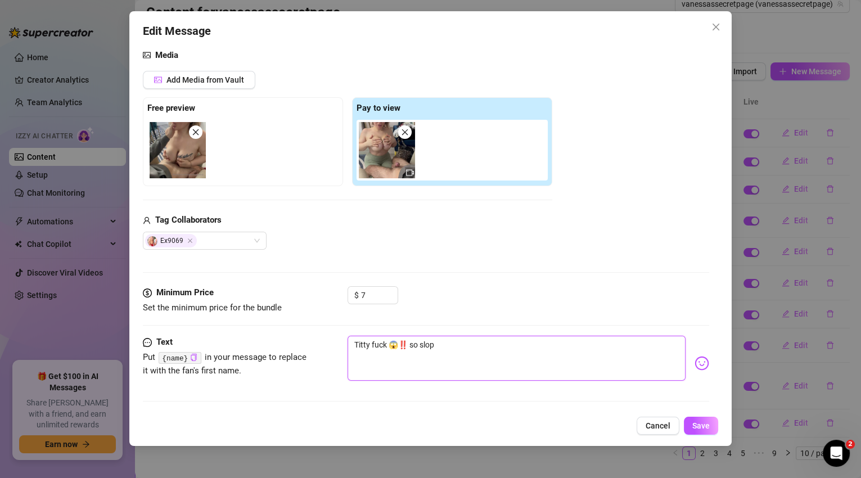
type textarea "Titty fuck 😱‼️ so slopp"
type textarea "Titty fuck 😱‼️ so sloppy"
type textarea "Titty fuck 😱‼️ so sloppy a"
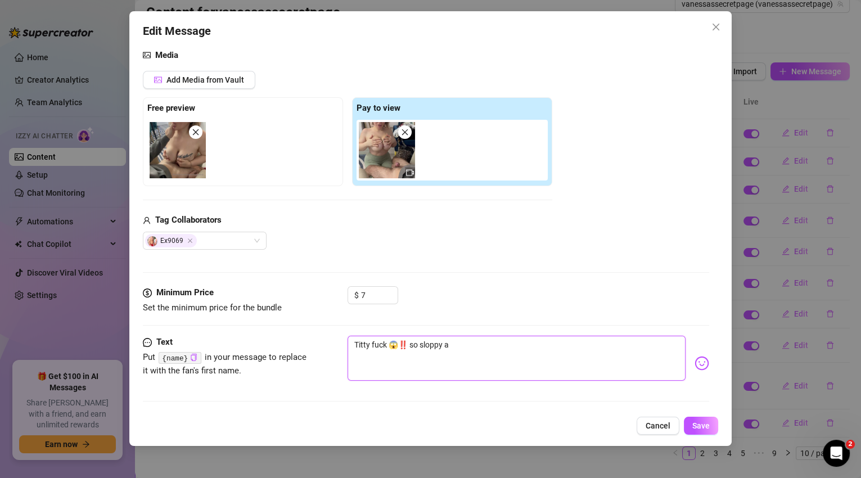
type textarea "Titty fuck 😱‼️ so sloppy an"
type textarea "Titty fuck 😱‼️ so sloppy and"
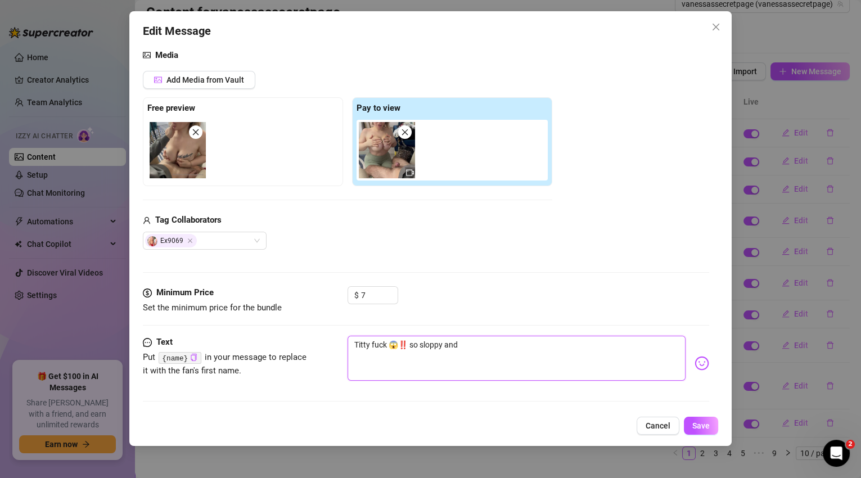
type textarea "Titty fuck 😱‼️ so sloppy and"
type textarea "Titty fuck 😱‼️ so sloppy an"
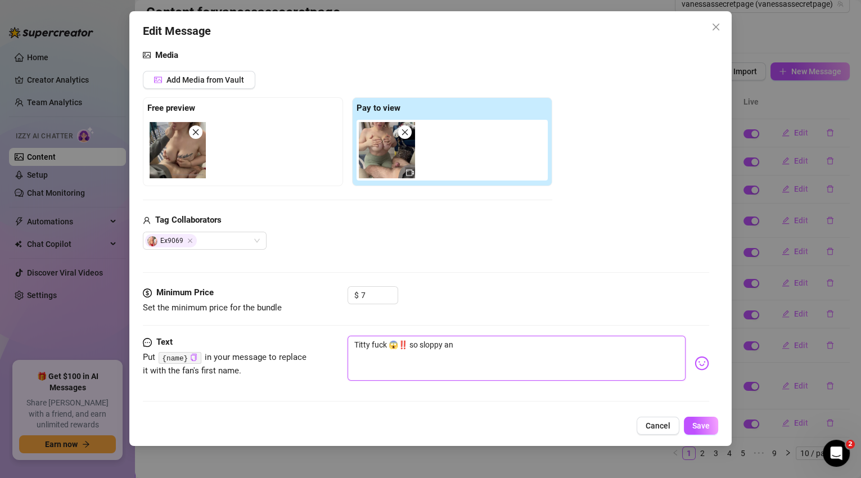
type textarea "Titty fuck 😱‼️ so sloppy a"
type textarea "Titty fuck 😱‼️ so sloppy"
type textarea "Titty fuck 😱‼️ so sloppy \"
type textarea "Titty fuck 😱‼️ so sloppy"
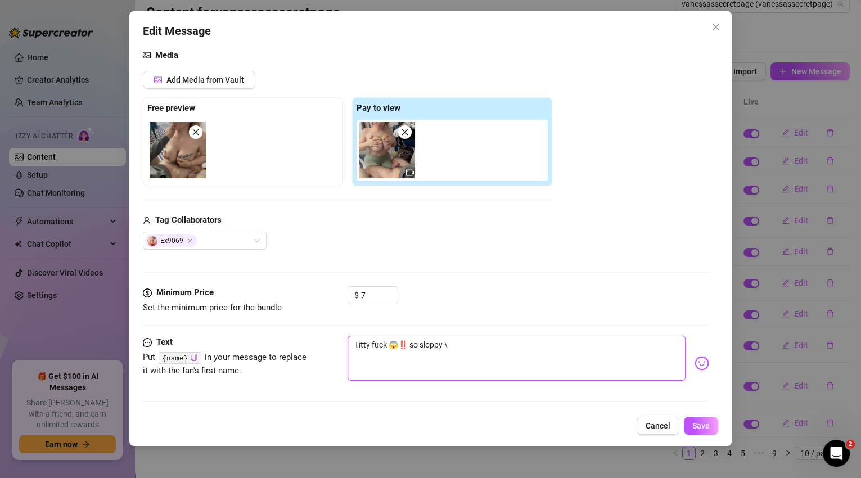
type textarea "Titty fuck 😱‼️ so sloppy"
type textarea "Titty fuck 😱‼️ so sloppy,"
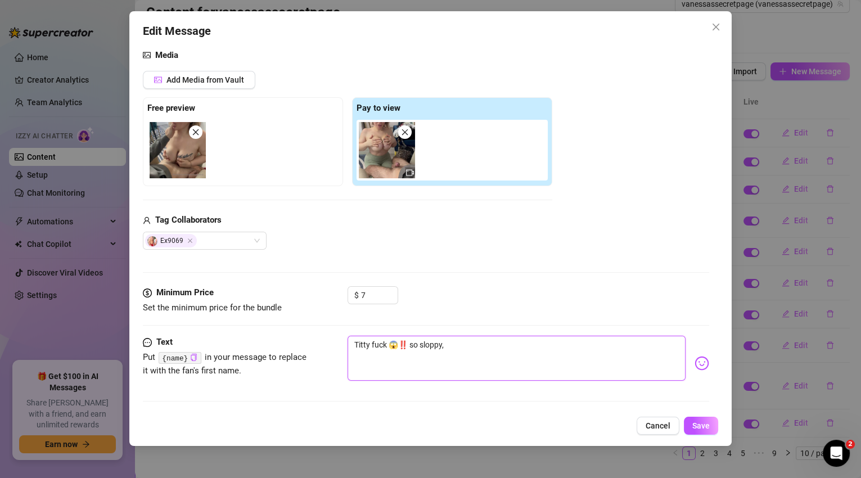
type textarea "Titty fuck 😱‼️ so sloppy,"
click at [695, 365] on img at bounding box center [702, 363] width 15 height 15
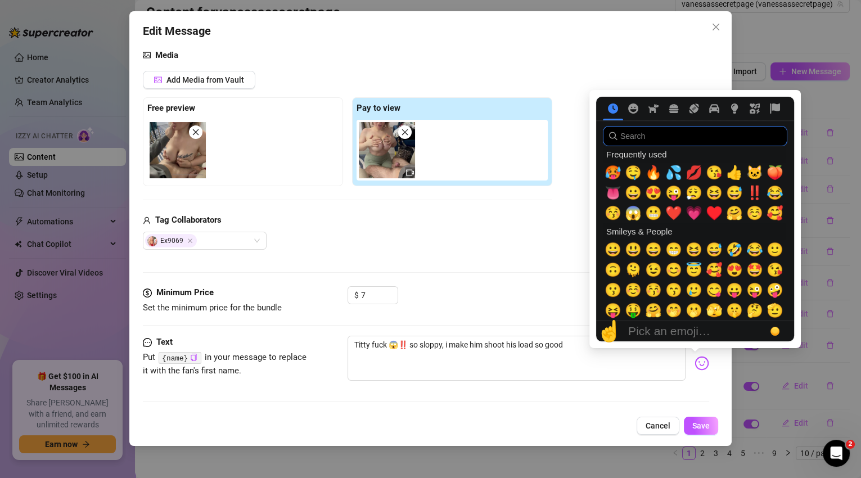
click at [670, 141] on input "search" at bounding box center [695, 136] width 185 height 20
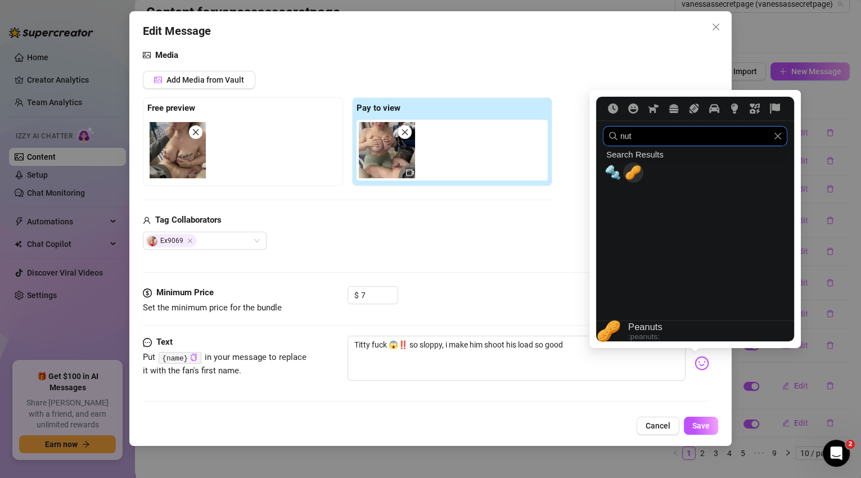
click at [631, 173] on span "🥜" at bounding box center [633, 173] width 17 height 16
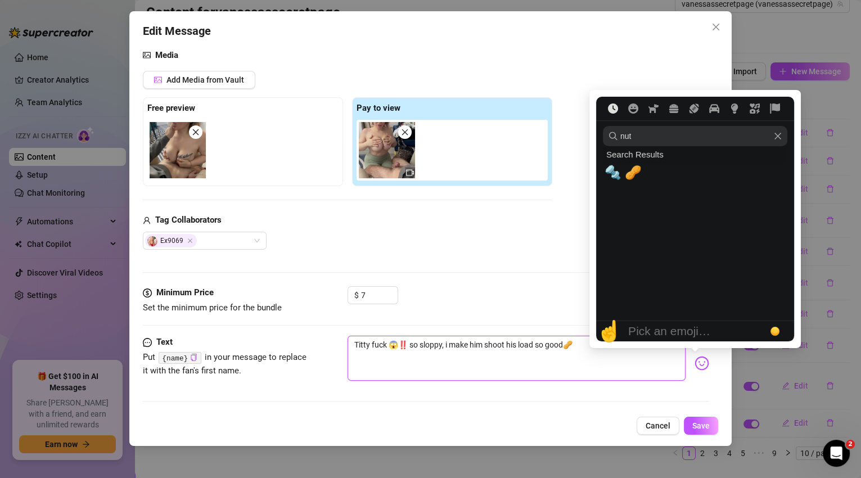
click at [619, 111] on button "Frequently used" at bounding box center [613, 109] width 20 height 10
click at [637, 114] on nav at bounding box center [695, 109] width 198 height 24
click at [781, 133] on icon "Clear" at bounding box center [778, 136] width 7 height 7
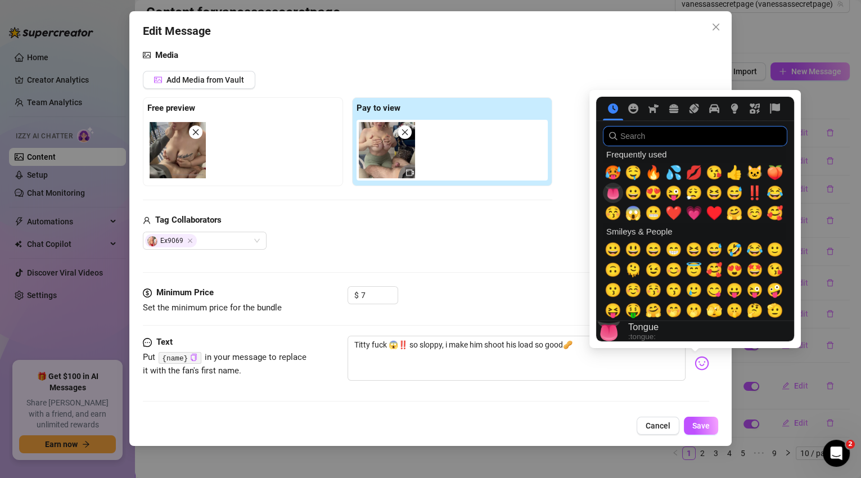
click at [613, 196] on span "👅" at bounding box center [613, 193] width 17 height 16
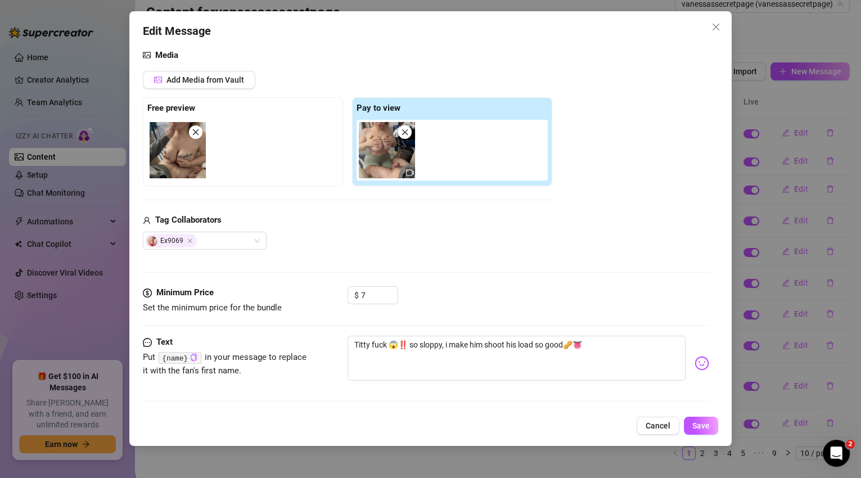
click at [529, 310] on div "$ 7" at bounding box center [529, 300] width 362 height 28
click at [385, 345] on textarea "Titty fuck 😱‼️ so sloppy, i make him shoot his load so good🥜👅" at bounding box center [517, 358] width 339 height 45
click at [619, 345] on textarea "Titty fuck & head 😱‼️ so sloppy, i make him shoot his load so good🥜👅" at bounding box center [517, 358] width 339 height 45
click at [704, 430] on button "Save" at bounding box center [701, 426] width 34 height 18
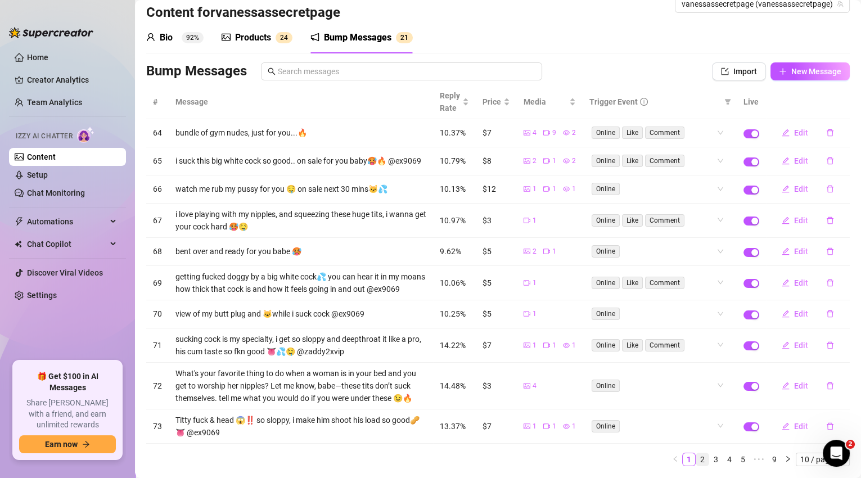
click at [698, 466] on link "2" at bounding box center [703, 459] width 12 height 12
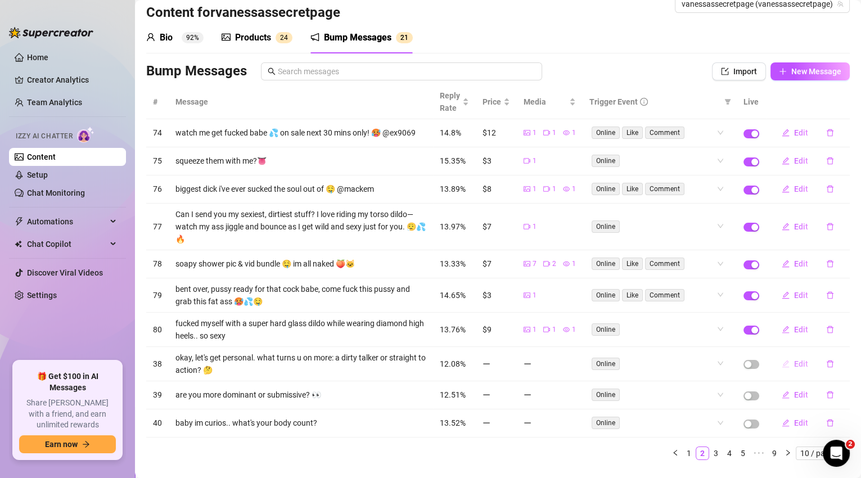
click at [794, 360] on span "Edit" at bounding box center [801, 364] width 14 height 9
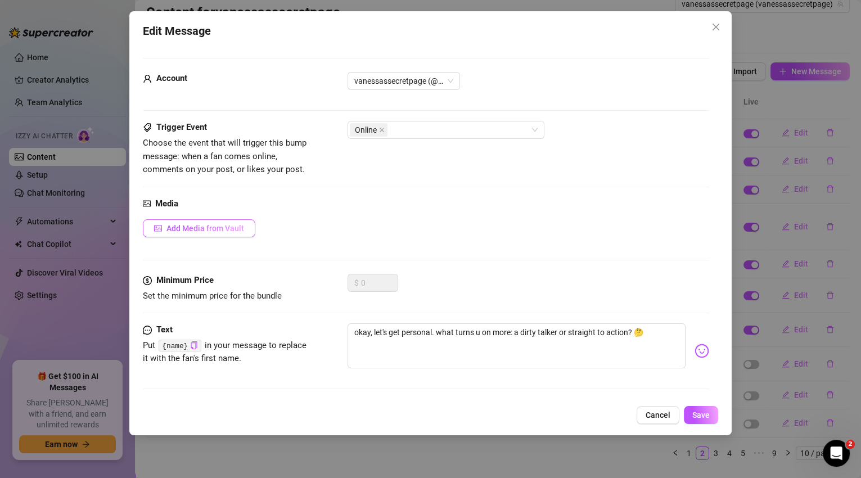
click at [202, 228] on span "Add Media from Vault" at bounding box center [206, 228] width 78 height 9
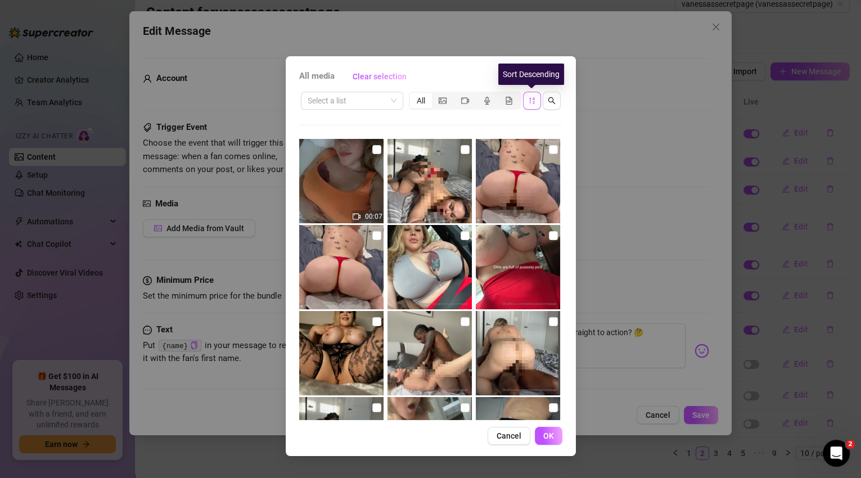
click at [529, 96] on span "button" at bounding box center [532, 100] width 8 height 9
click at [528, 96] on span "button" at bounding box center [532, 100] width 8 height 9
click at [416, 98] on div "All" at bounding box center [421, 101] width 22 height 16
click at [413, 95] on input "All" at bounding box center [413, 95] width 0 height 0
click at [530, 101] on icon "sort-descending" at bounding box center [532, 101] width 8 height 8
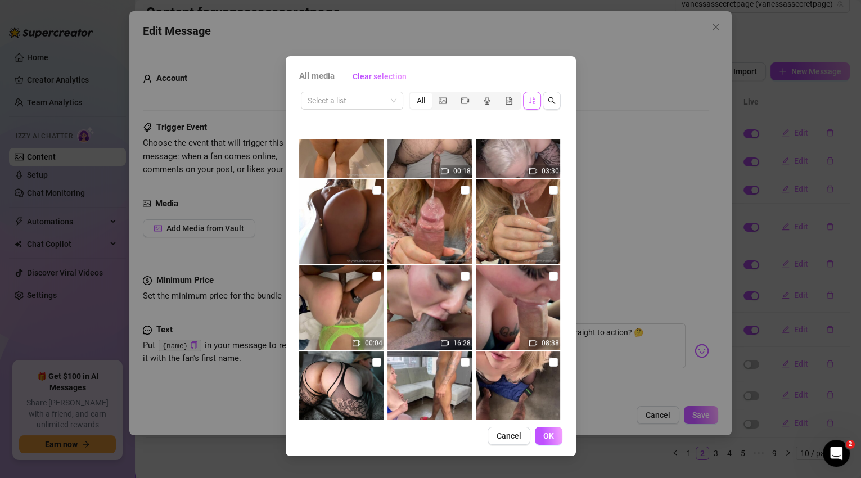
scroll to position [652, 0]
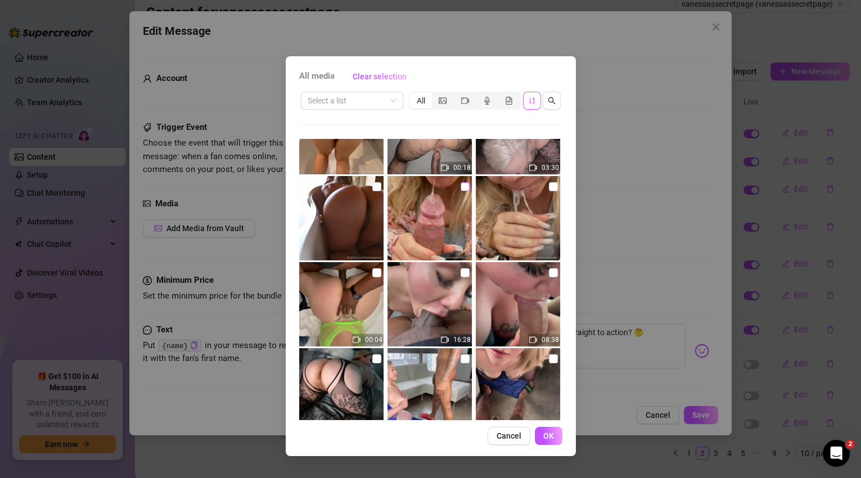
click at [464, 185] on input "checkbox" at bounding box center [465, 186] width 9 height 9
click at [549, 185] on input "checkbox" at bounding box center [553, 186] width 9 height 9
click at [461, 185] on input "checkbox" at bounding box center [465, 186] width 9 height 9
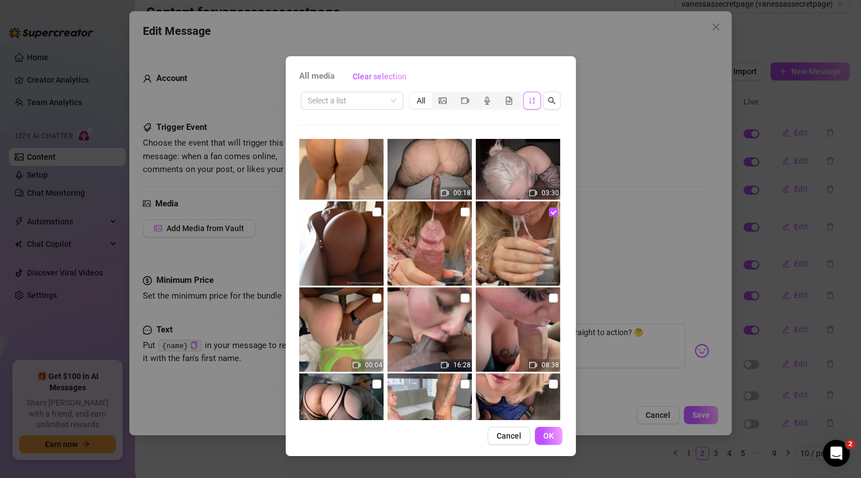
scroll to position [757, 0]
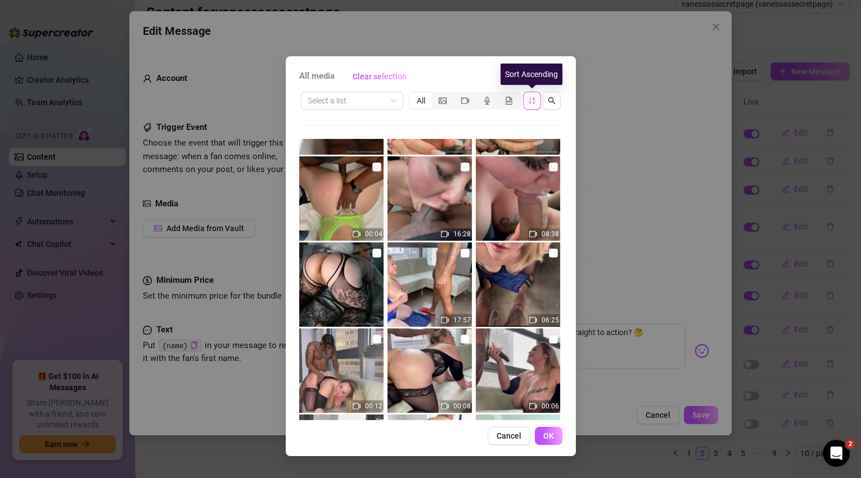
click at [529, 102] on icon "sort-ascending" at bounding box center [532, 100] width 6 height 7
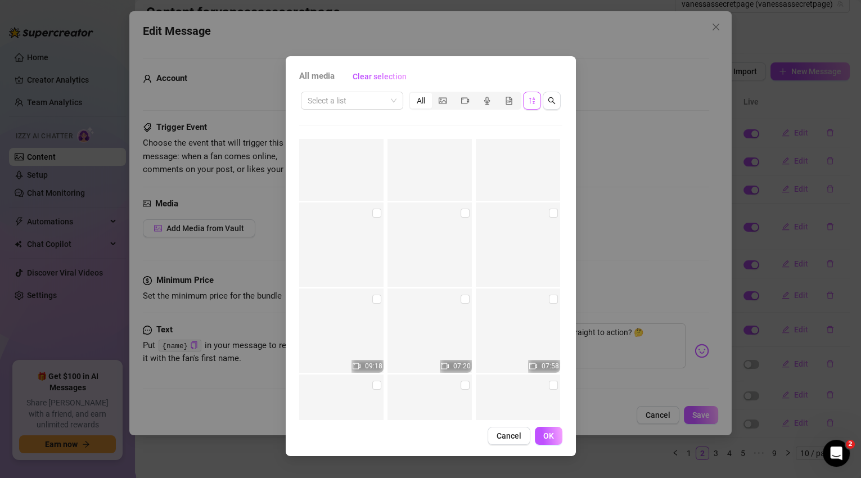
scroll to position [4540, 0]
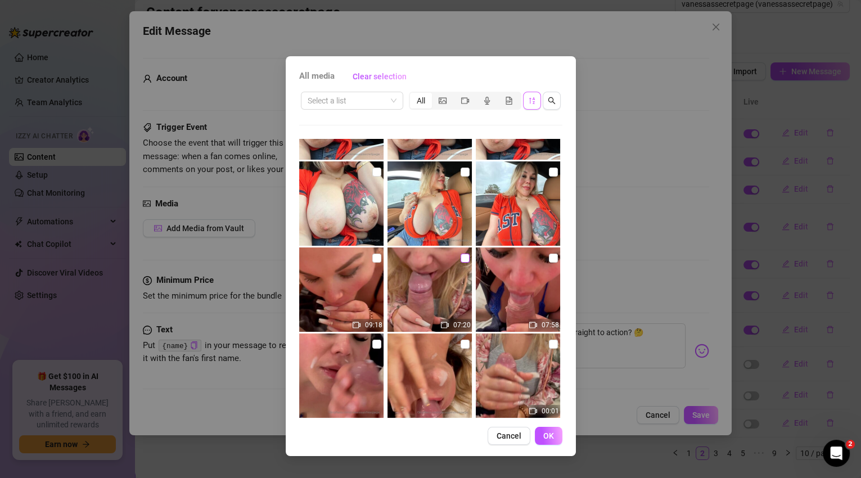
click at [464, 258] on input "checkbox" at bounding box center [465, 258] width 9 height 9
click at [545, 433] on span "OK" at bounding box center [548, 436] width 11 height 9
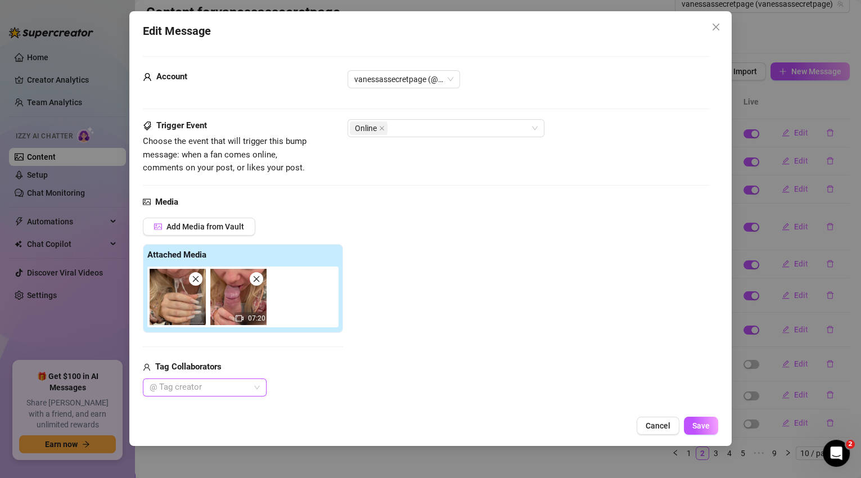
scroll to position [79, 0]
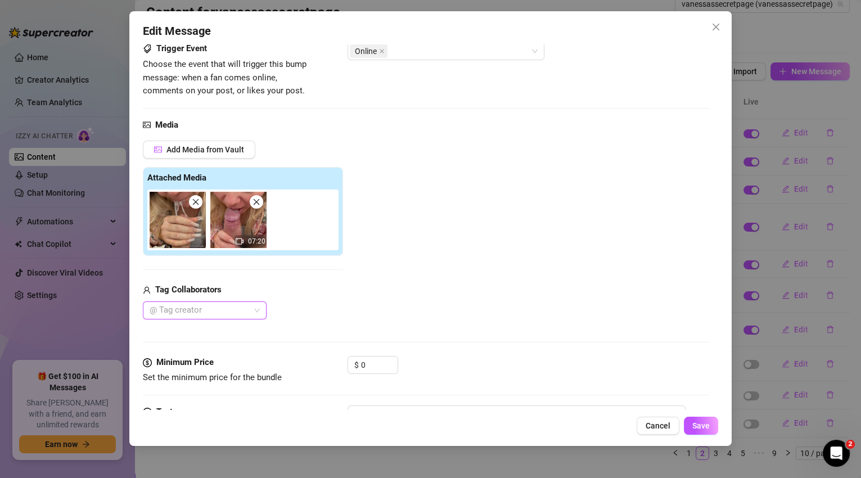
click at [254, 311] on div "@ Tag creator" at bounding box center [205, 311] width 124 height 18
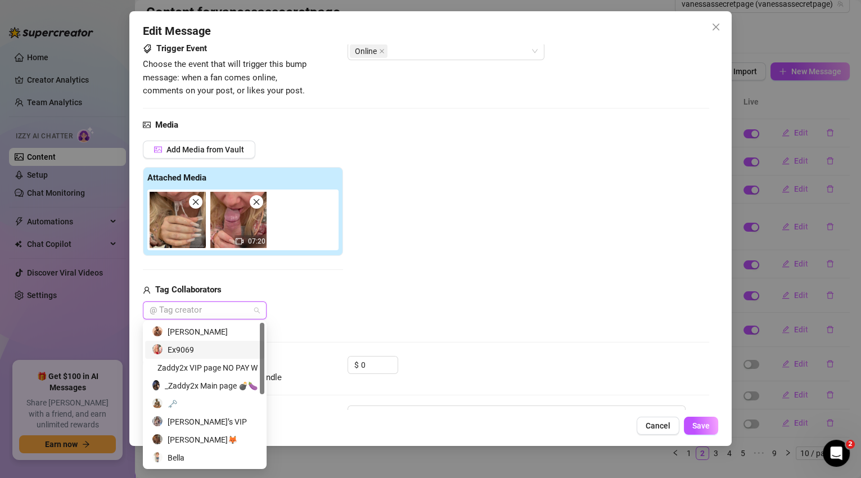
click at [204, 348] on div "Ex9069" at bounding box center [205, 350] width 106 height 12
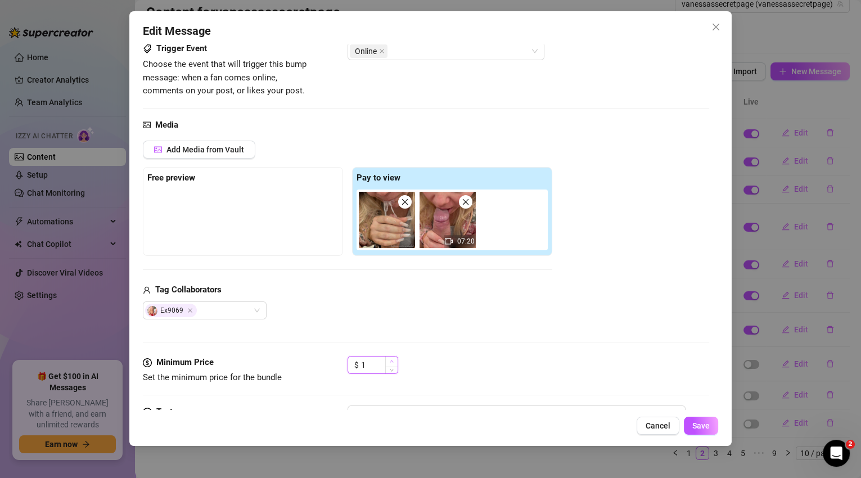
click at [390, 360] on icon "up" at bounding box center [392, 362] width 4 height 4
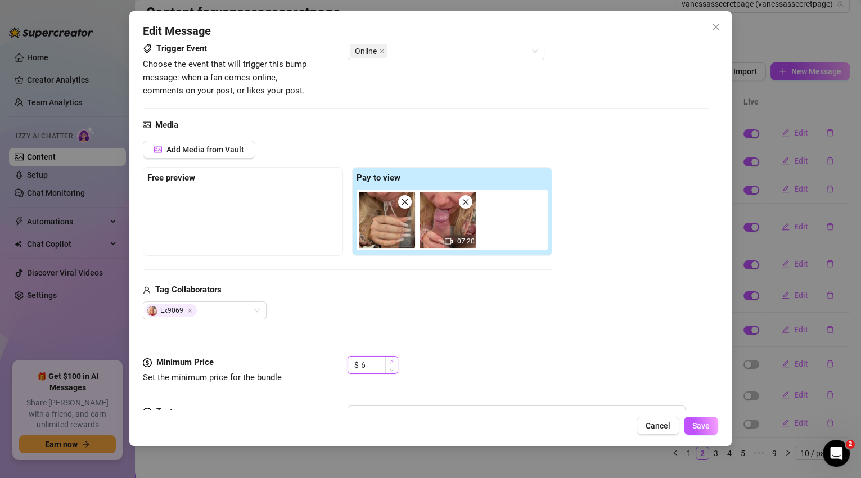
click at [390, 360] on icon "up" at bounding box center [392, 362] width 4 height 4
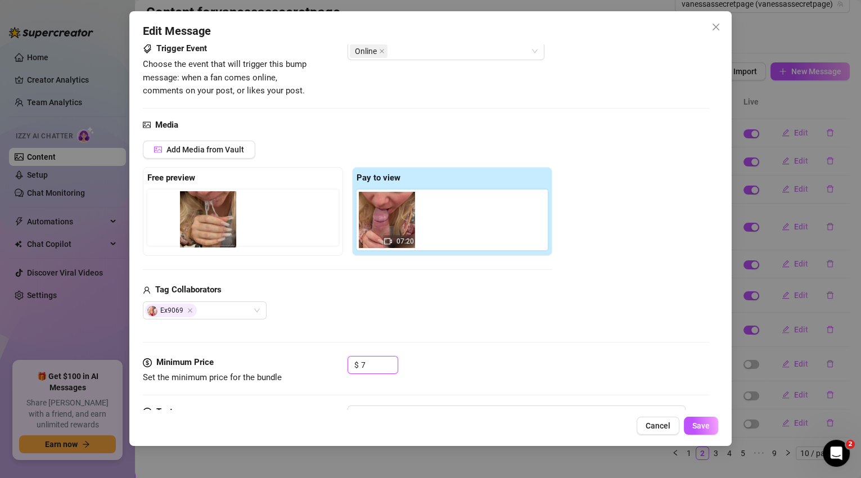
drag, startPoint x: 398, startPoint y: 238, endPoint x: 219, endPoint y: 239, distance: 178.9
click at [217, 239] on div "Free preview Pay to view 07:20" at bounding box center [348, 211] width 410 height 89
drag, startPoint x: 383, startPoint y: 232, endPoint x: 179, endPoint y: 225, distance: 204.3
click at [179, 225] on div "Free preview Pay to view 07:20" at bounding box center [348, 211] width 410 height 89
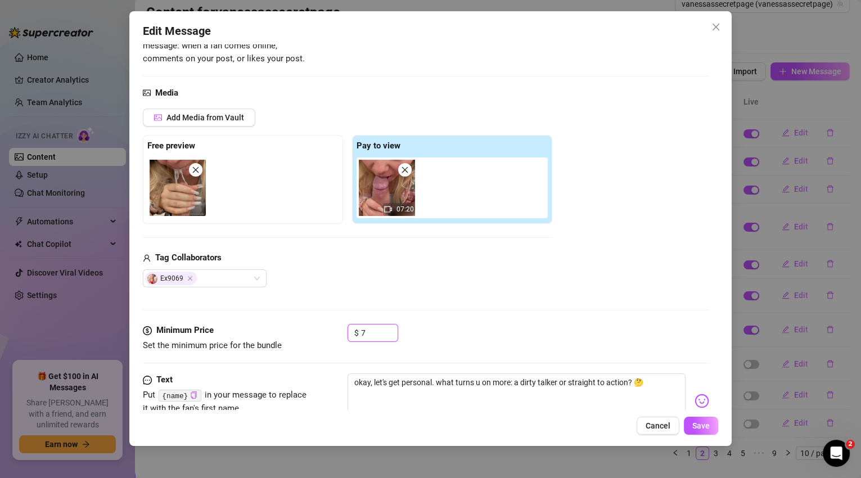
scroll to position [149, 0]
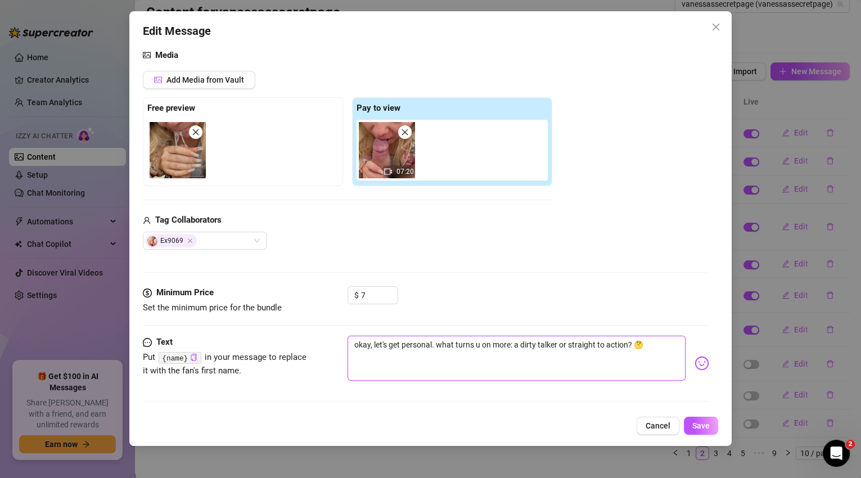
drag, startPoint x: 646, startPoint y: 344, endPoint x: 380, endPoint y: 329, distance: 267.1
click at [379, 329] on form "Account vanessassecretpage (@vanessassecretpage) Trigger Event Choose the event…" at bounding box center [426, 160] width 567 height 502
drag, startPoint x: 661, startPoint y: 357, endPoint x: 420, endPoint y: 355, distance: 240.2
click at [420, 355] on textarea "eye watering dick down my throat, makes me get it so wet, i love when he shoves…" at bounding box center [517, 358] width 339 height 45
click at [398, 352] on textarea "eye watering dick down my throat, makes me get it so wet, i love when he shoves…" at bounding box center [517, 358] width 339 height 45
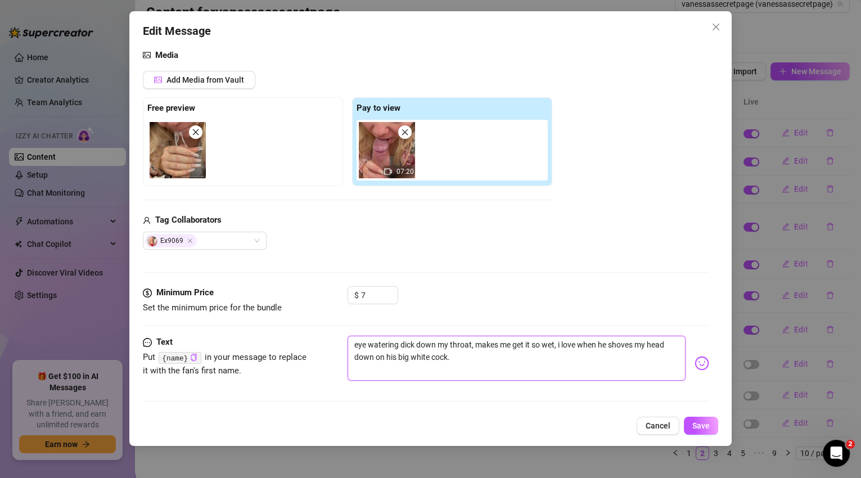
click at [518, 363] on textarea "eye watering dick down my throat, makes me get it so wet, i love when he shoves…" at bounding box center [517, 358] width 339 height 45
click at [695, 360] on img at bounding box center [702, 363] width 15 height 15
click at [354, 344] on textarea "eye watering dick down my throat, makes me get it so wet, i love when he shoves…" at bounding box center [517, 358] width 339 height 45
click at [704, 427] on span "Save" at bounding box center [701, 425] width 17 height 9
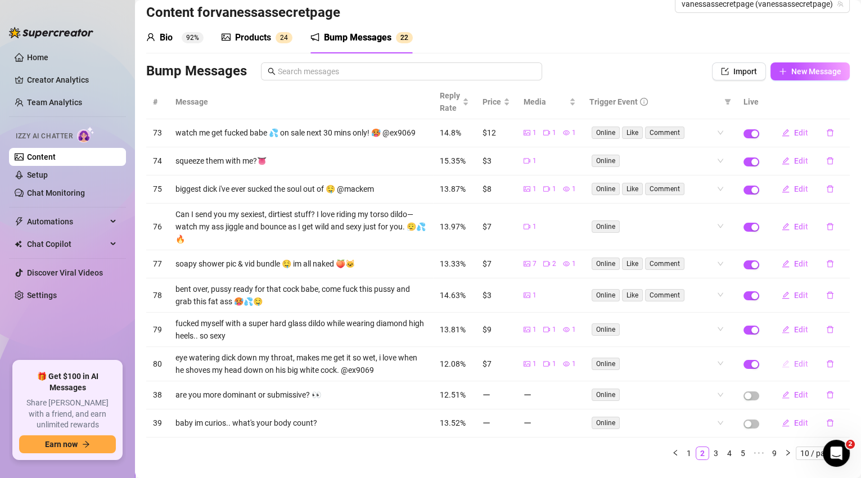
click at [794, 363] on span "Edit" at bounding box center [801, 364] width 14 height 9
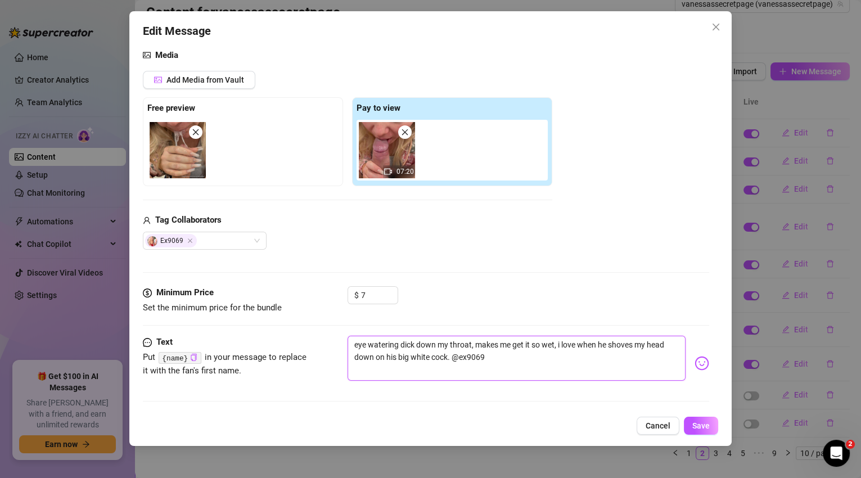
click at [353, 344] on textarea "eye watering dick down my throat, makes me get it so wet, i love when he shoves…" at bounding box center [517, 358] width 339 height 45
click at [697, 357] on img at bounding box center [702, 363] width 15 height 15
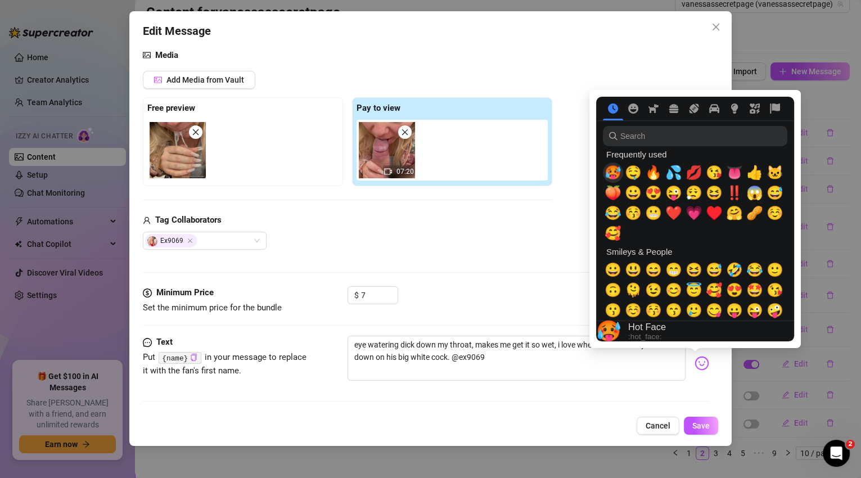
click at [616, 172] on span "🥵" at bounding box center [613, 173] width 17 height 16
click at [736, 194] on span "‼️" at bounding box center [734, 193] width 17 height 16
click at [649, 177] on span "🔥" at bounding box center [653, 173] width 17 height 16
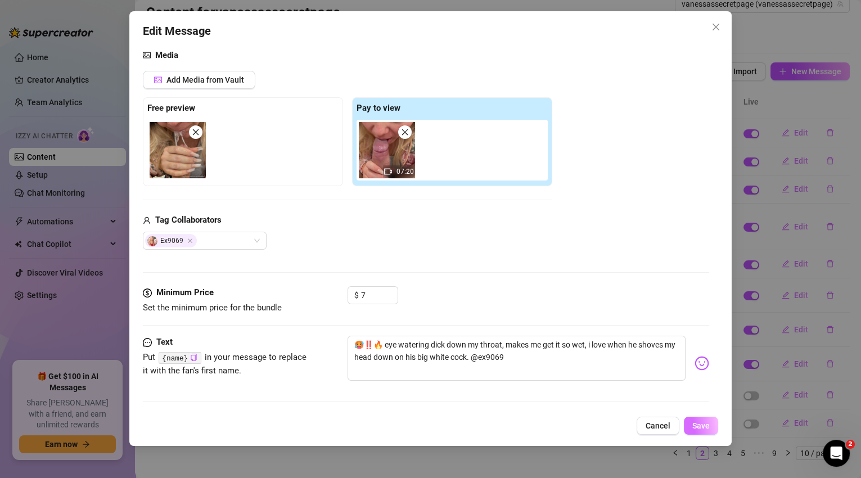
click at [709, 432] on button "Save" at bounding box center [701, 426] width 34 height 18
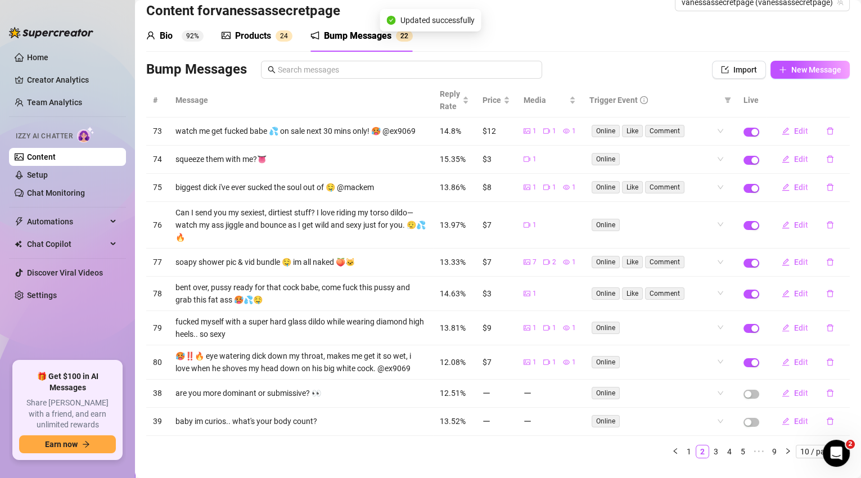
scroll to position [24, 0]
click at [710, 451] on link "3" at bounding box center [716, 452] width 12 height 12
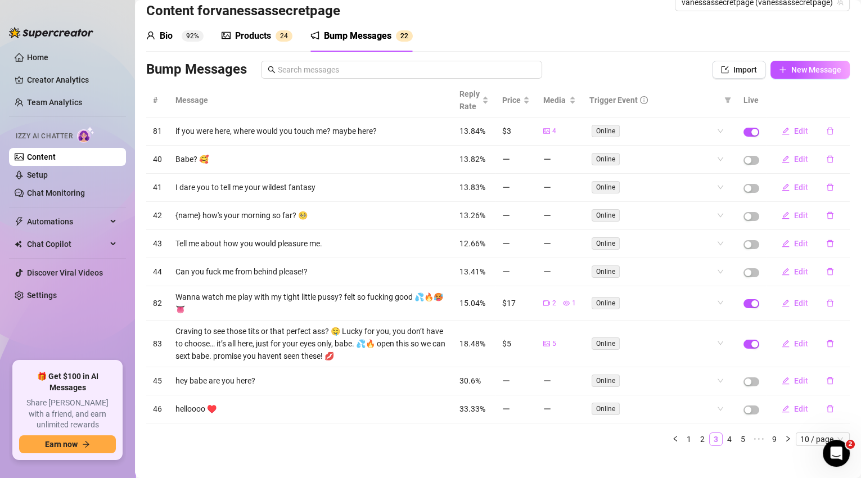
click at [709, 451] on div "# Message Reply Rate Price Media Trigger Event Live 81 if you were here, where …" at bounding box center [498, 269] width 704 height 372
click at [796, 299] on span "Edit" at bounding box center [801, 303] width 14 height 9
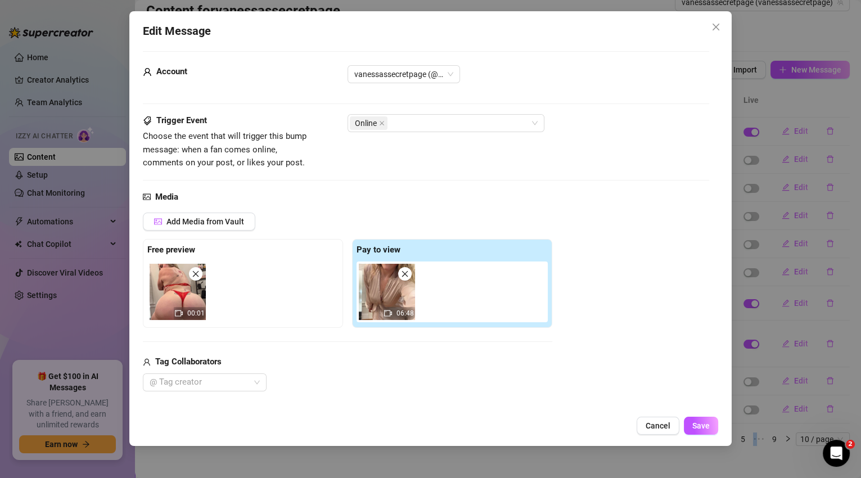
scroll to position [96, 0]
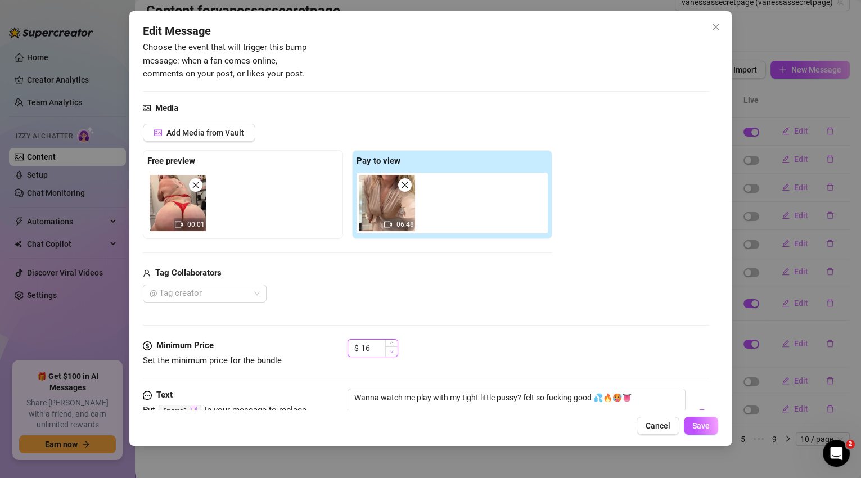
click at [391, 352] on icon "down" at bounding box center [392, 352] width 4 height 4
click at [706, 423] on span "Save" at bounding box center [701, 425] width 17 height 9
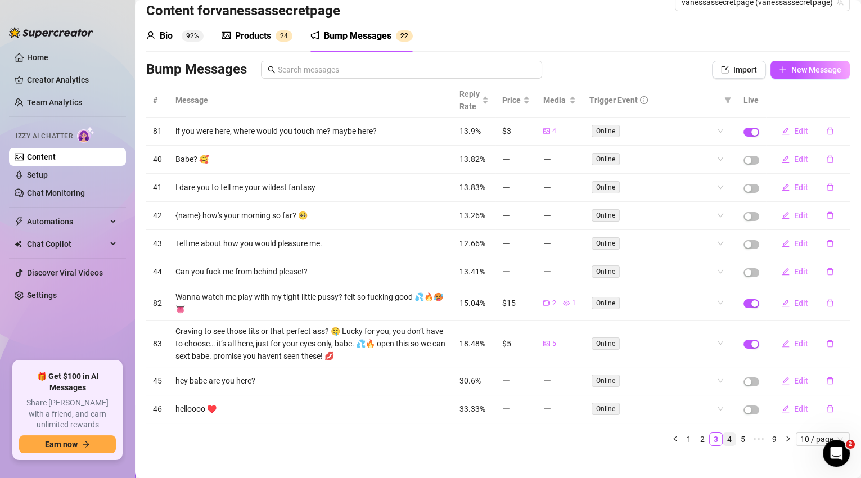
click at [724, 434] on link "4" at bounding box center [730, 439] width 12 height 12
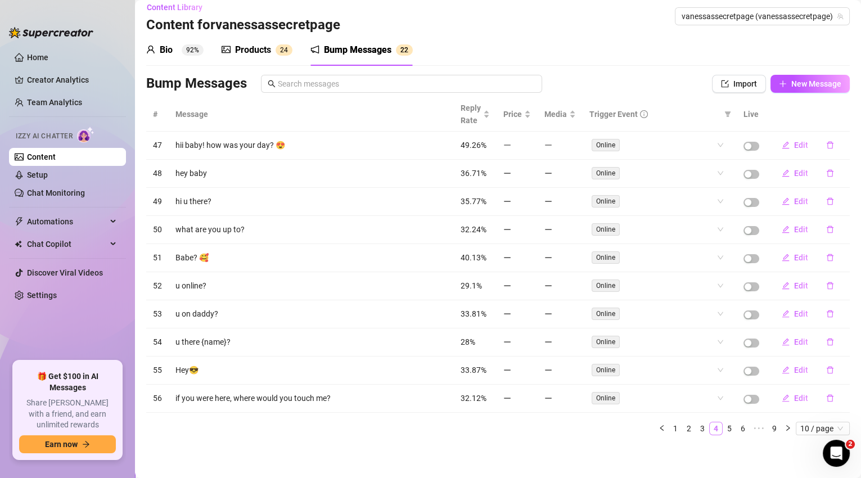
scroll to position [6, 0]
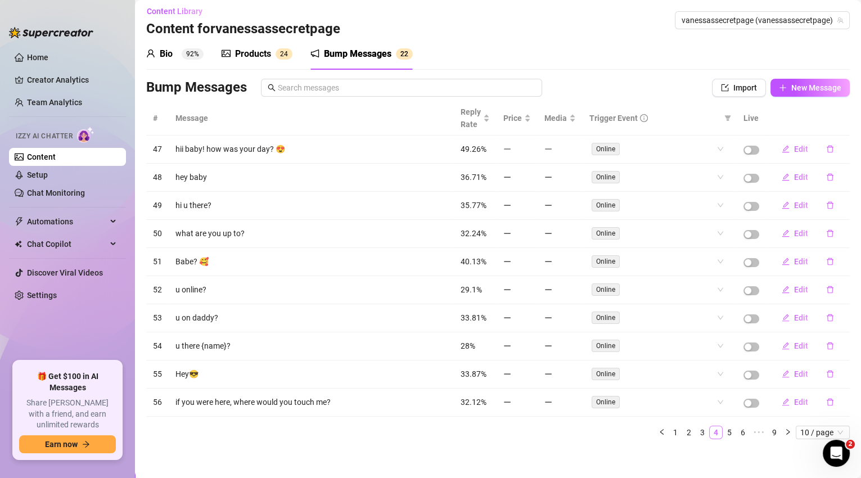
click at [711, 430] on link "4" at bounding box center [716, 432] width 12 height 12
click at [700, 429] on link "3" at bounding box center [703, 432] width 12 height 12
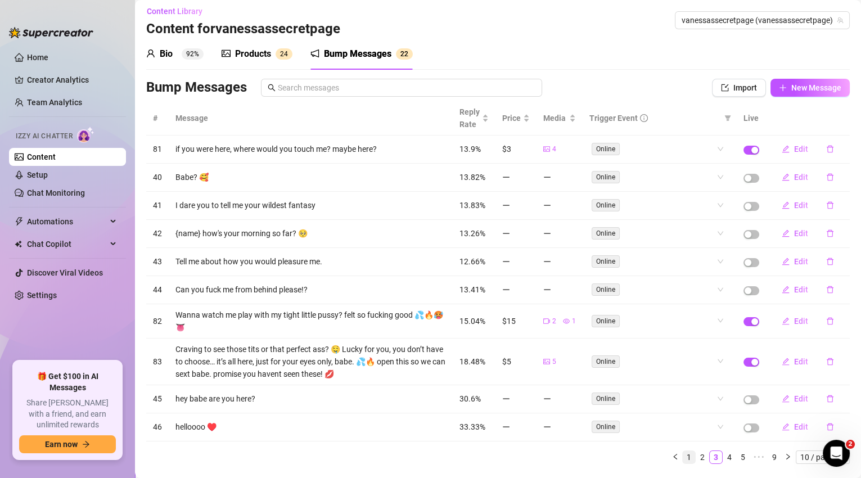
click at [685, 455] on link "1" at bounding box center [689, 457] width 12 height 12
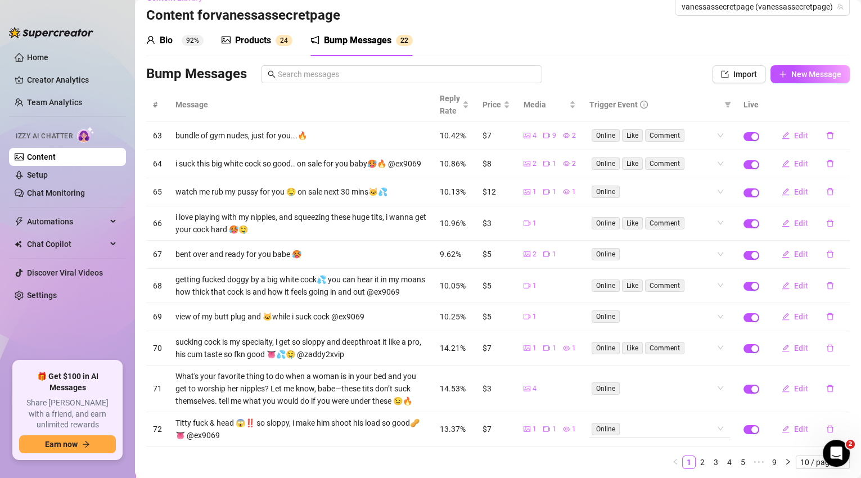
scroll to position [62, 0]
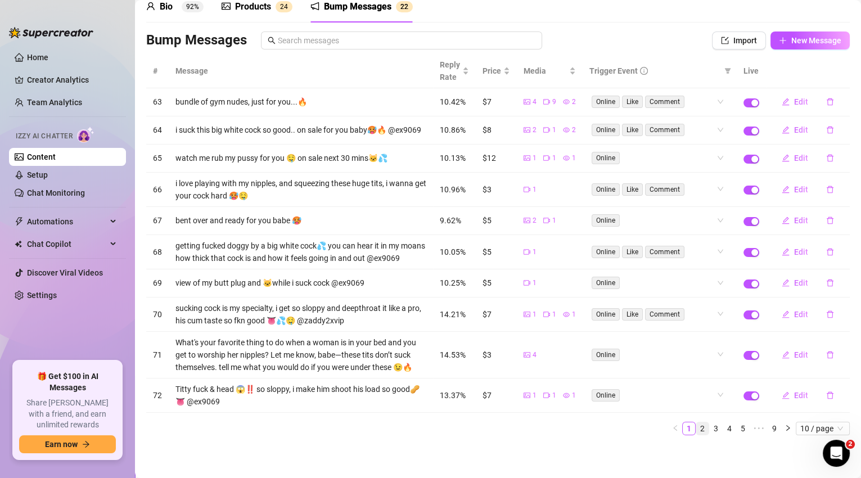
click at [699, 429] on link "2" at bounding box center [703, 429] width 12 height 12
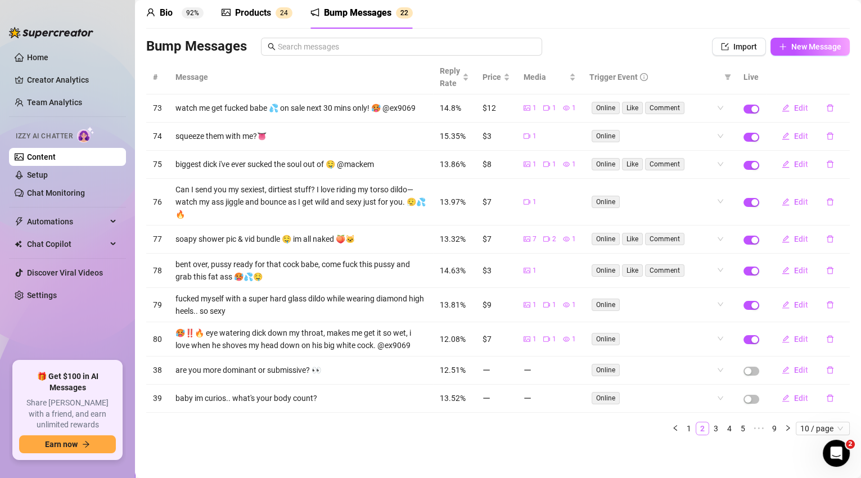
scroll to position [43, 0]
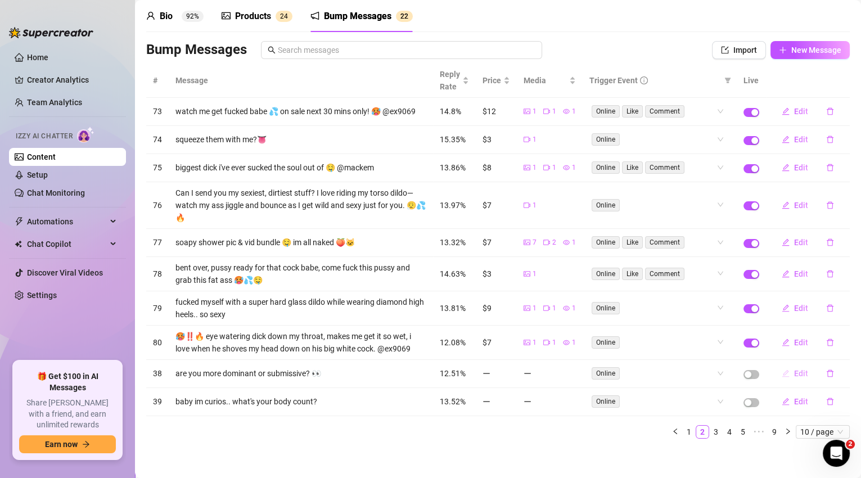
click at [797, 369] on span "Edit" at bounding box center [801, 373] width 14 height 9
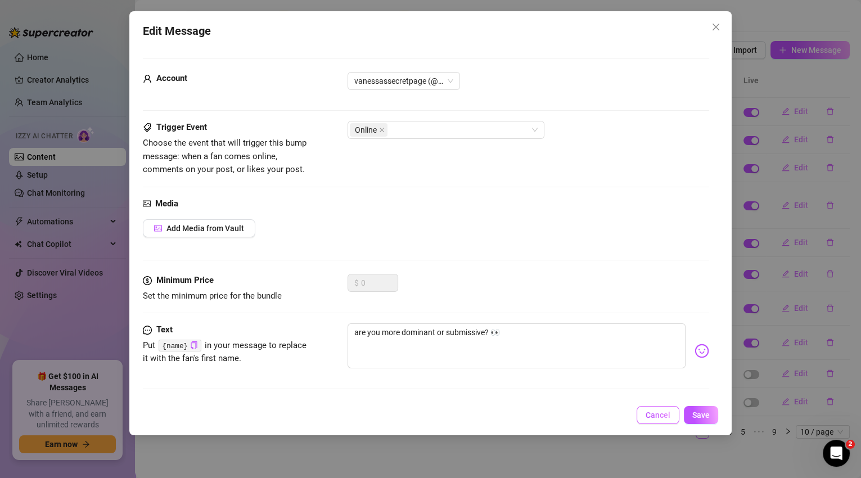
click at [661, 414] on span "Cancel" at bounding box center [658, 415] width 25 height 9
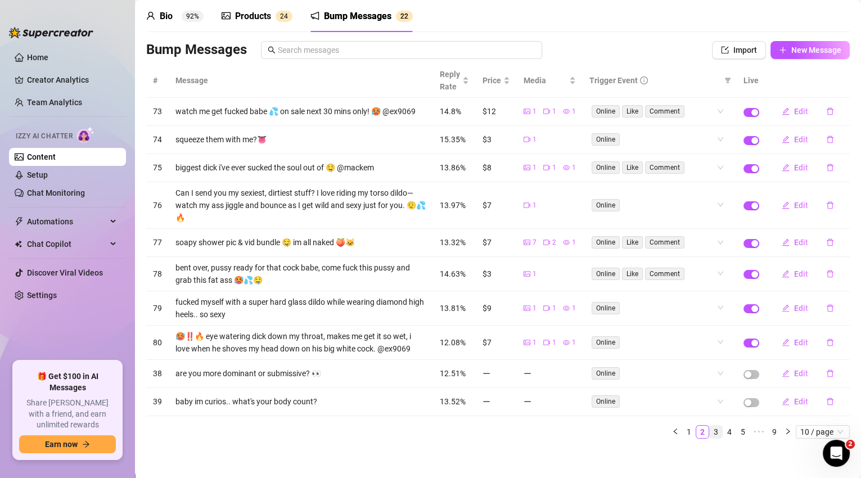
click at [711, 432] on link "3" at bounding box center [716, 432] width 12 height 12
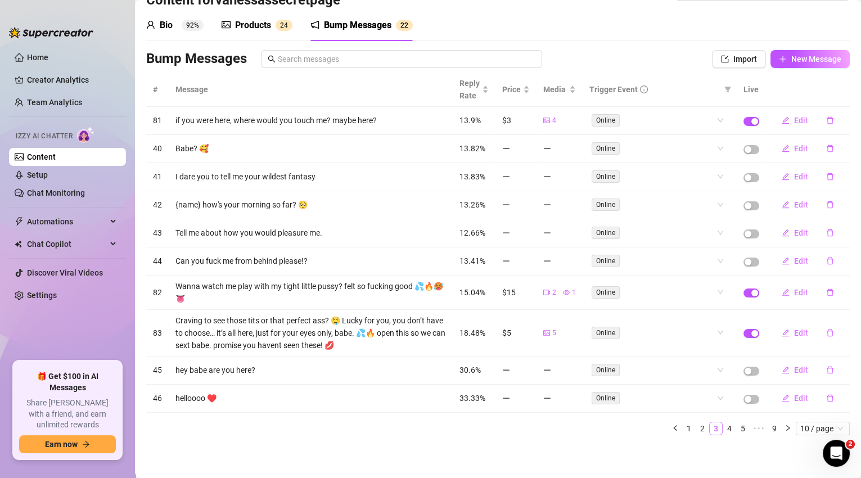
scroll to position [30, 0]
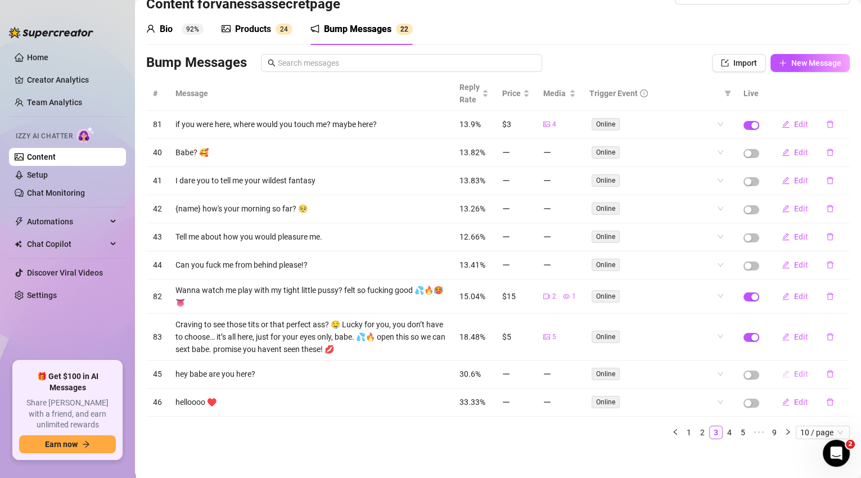
click at [794, 374] on span "Edit" at bounding box center [801, 374] width 14 height 9
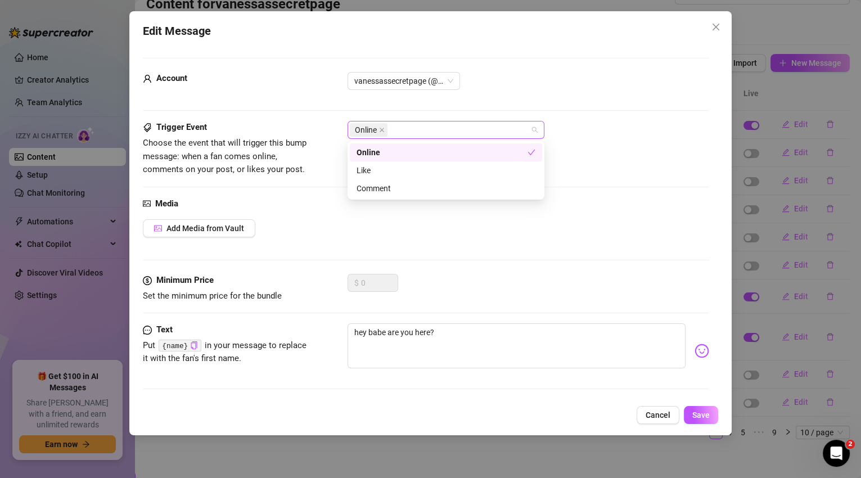
click at [444, 123] on div "Online" at bounding box center [440, 130] width 181 height 16
click at [425, 174] on div "Like" at bounding box center [446, 170] width 179 height 12
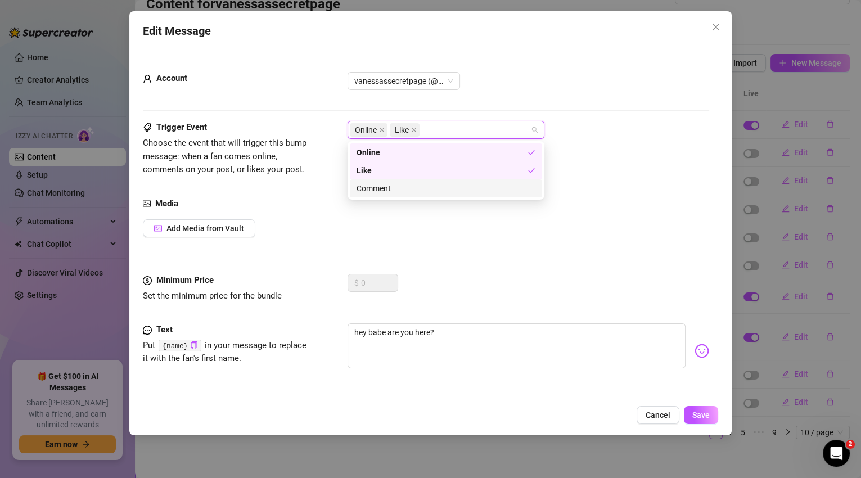
click at [423, 190] on div "Comment" at bounding box center [446, 188] width 179 height 12
click at [239, 237] on div "Media Add Media from Vault" at bounding box center [426, 235] width 567 height 77
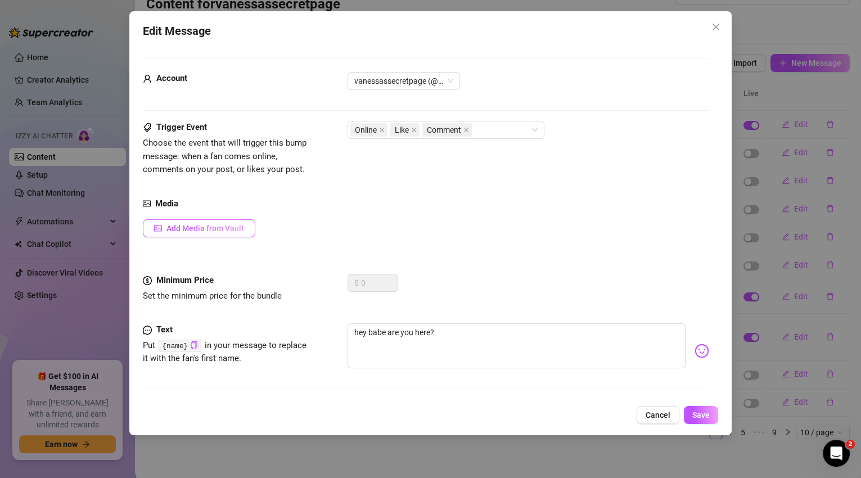
click at [238, 227] on span "Add Media from Vault" at bounding box center [206, 228] width 78 height 9
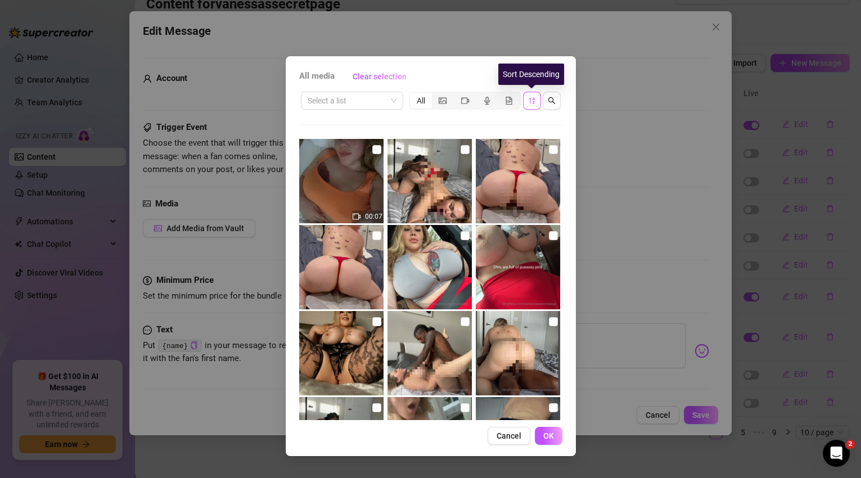
click at [536, 100] on button "button" at bounding box center [532, 101] width 18 height 18
click at [531, 103] on icon "sort-descending" at bounding box center [532, 101] width 8 height 8
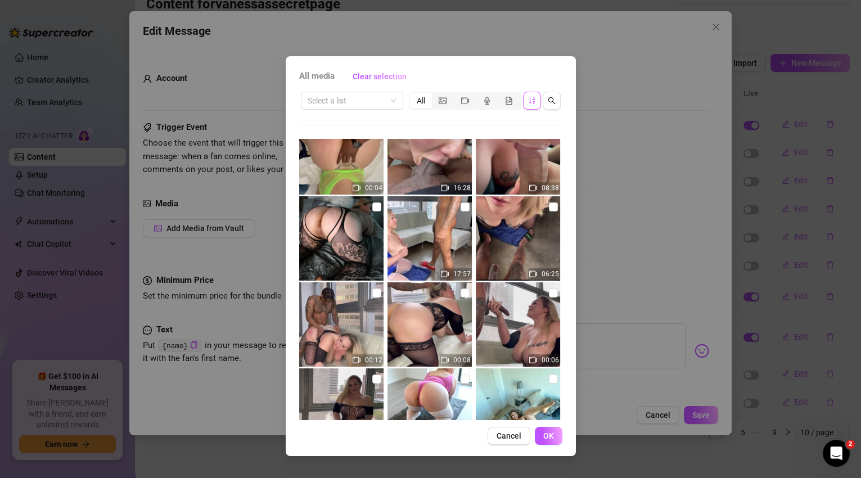
scroll to position [805, 0]
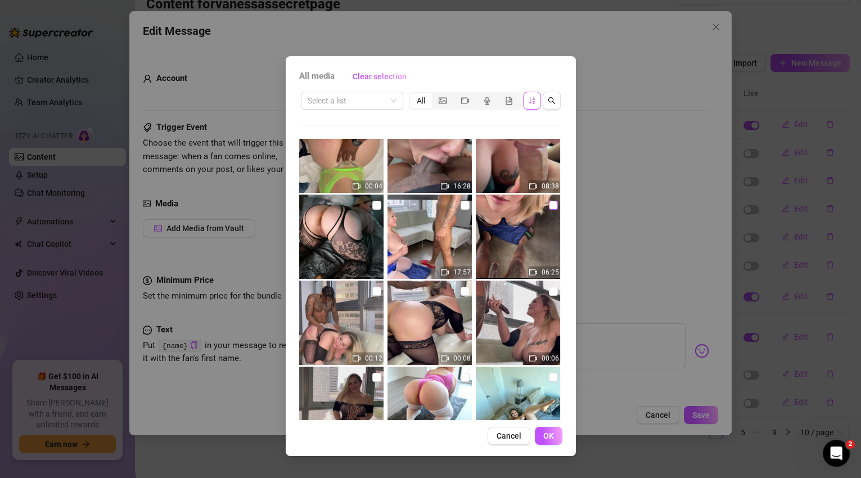
click at [549, 207] on input "checkbox" at bounding box center [553, 205] width 9 height 9
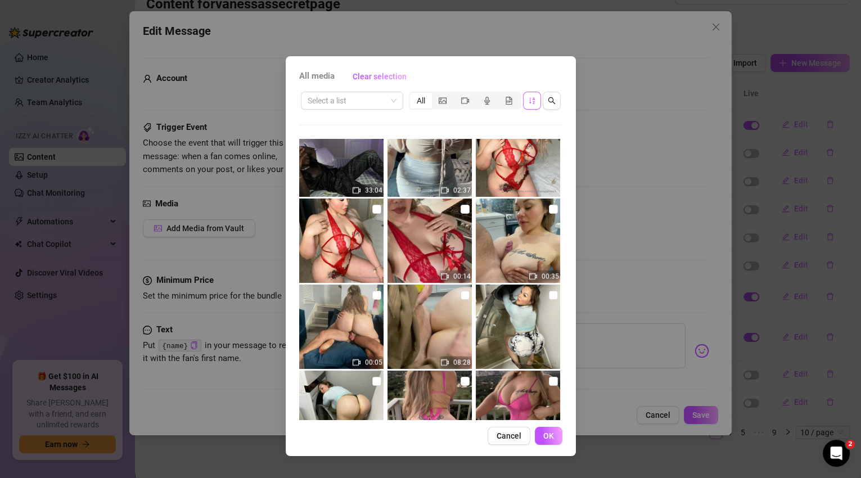
scroll to position [24, 0]
